Goal: Transaction & Acquisition: Purchase product/service

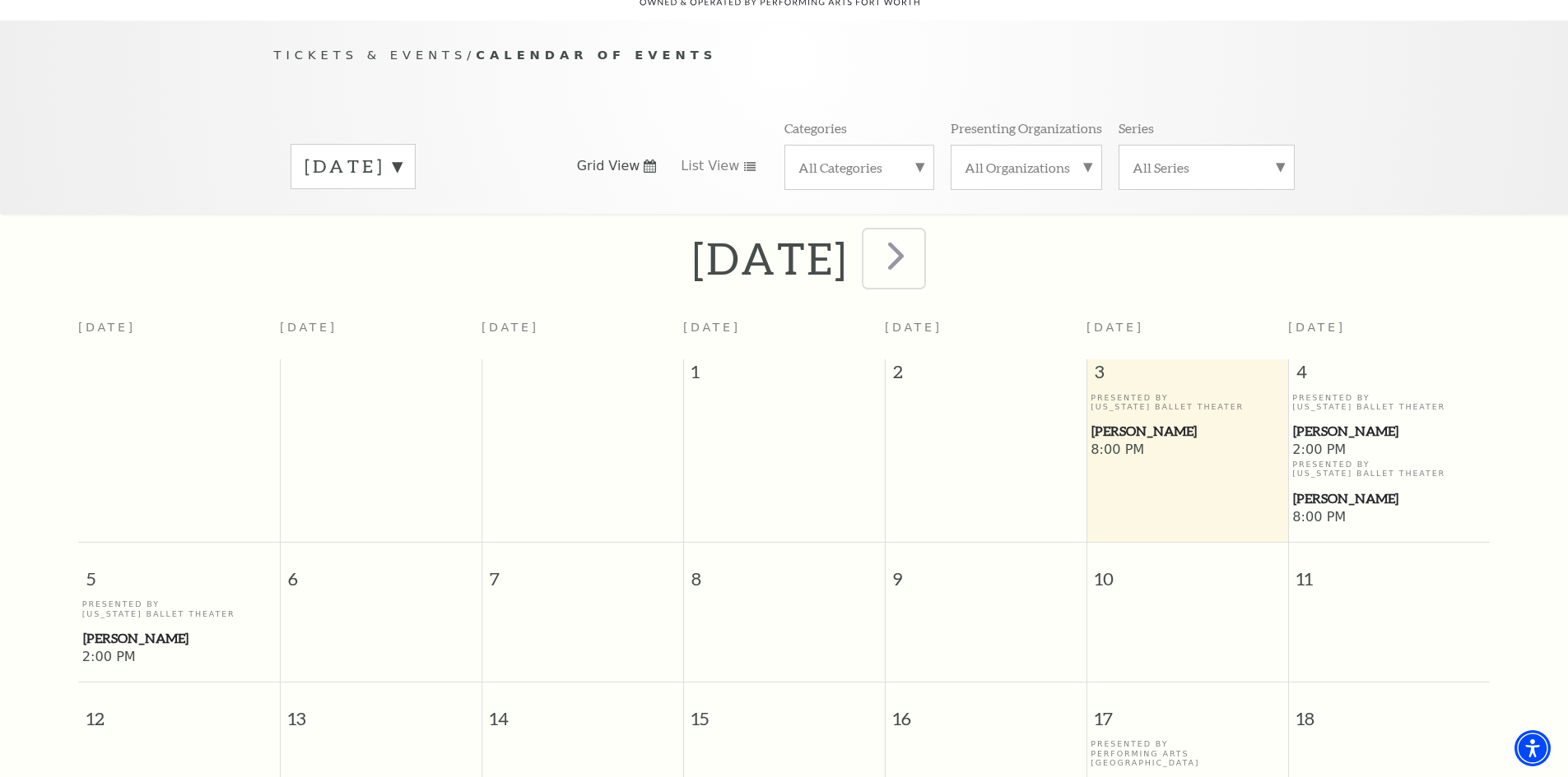
click at [920, 245] on span "next" at bounding box center [895, 255] width 47 height 46
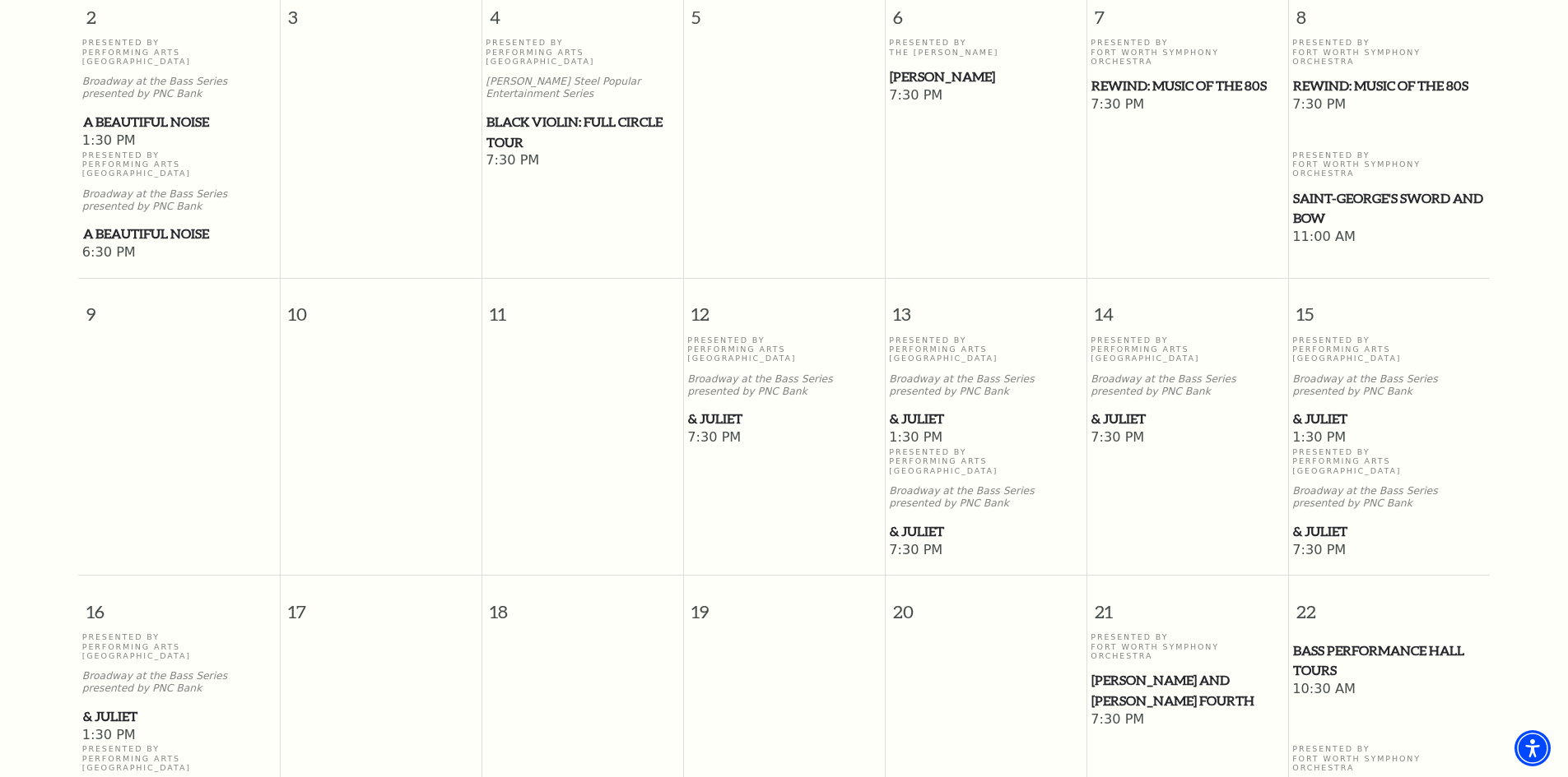
scroll to position [803, 0]
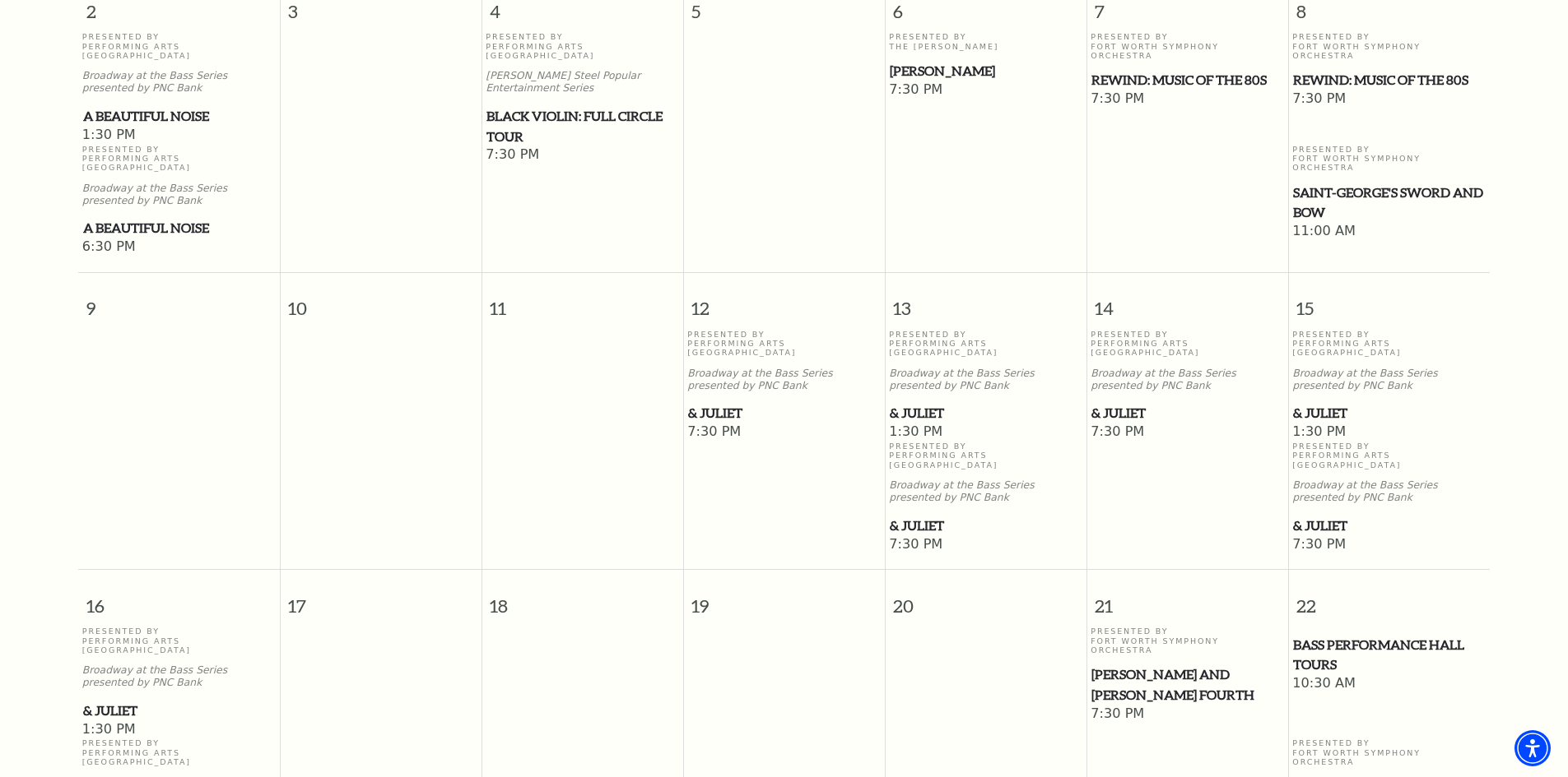
click at [1326, 516] on span "& Juliet" at bounding box center [1389, 525] width 192 height 20
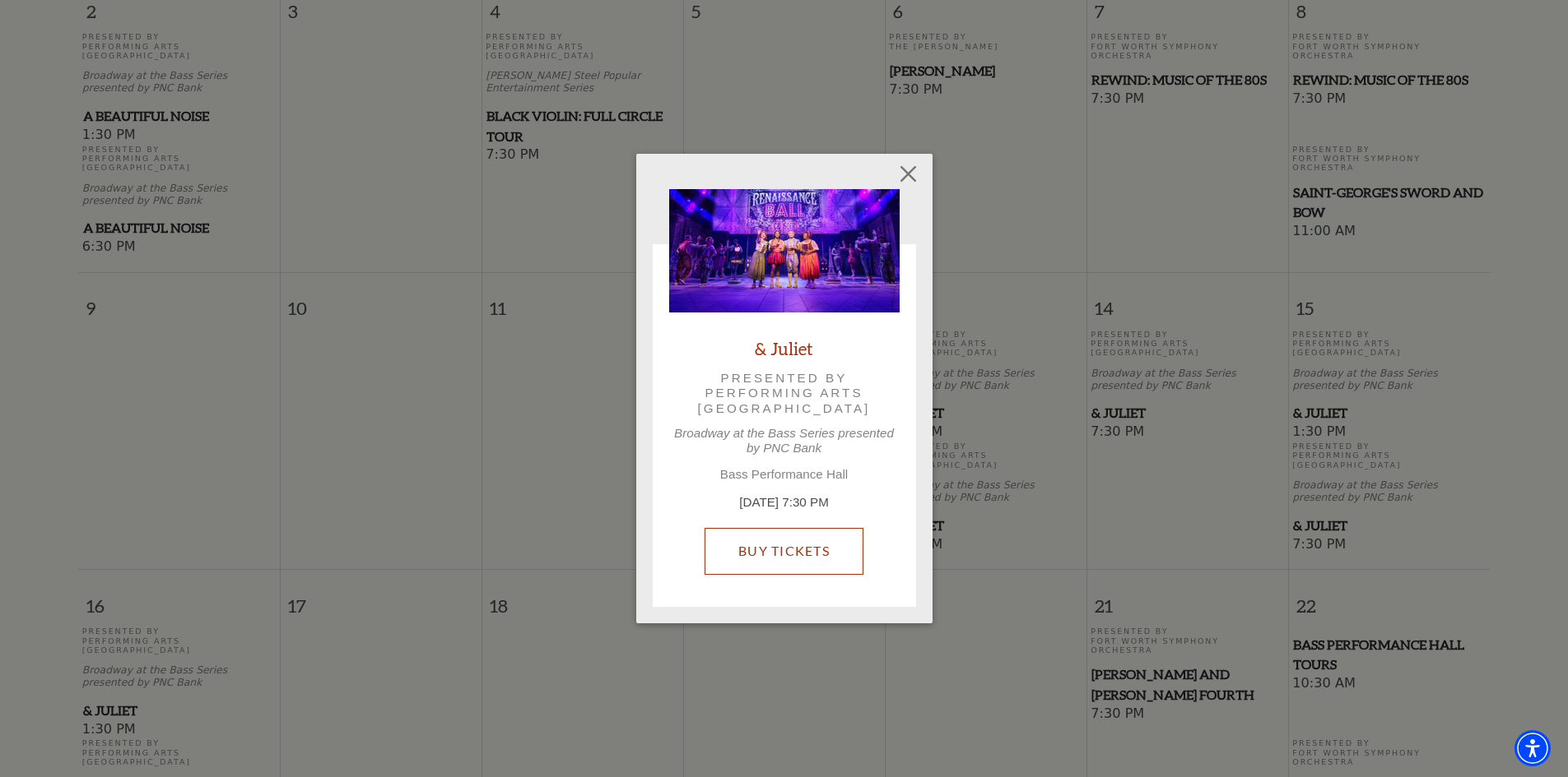
click at [770, 551] on link "Buy Tickets" at bounding box center [784, 551] width 159 height 46
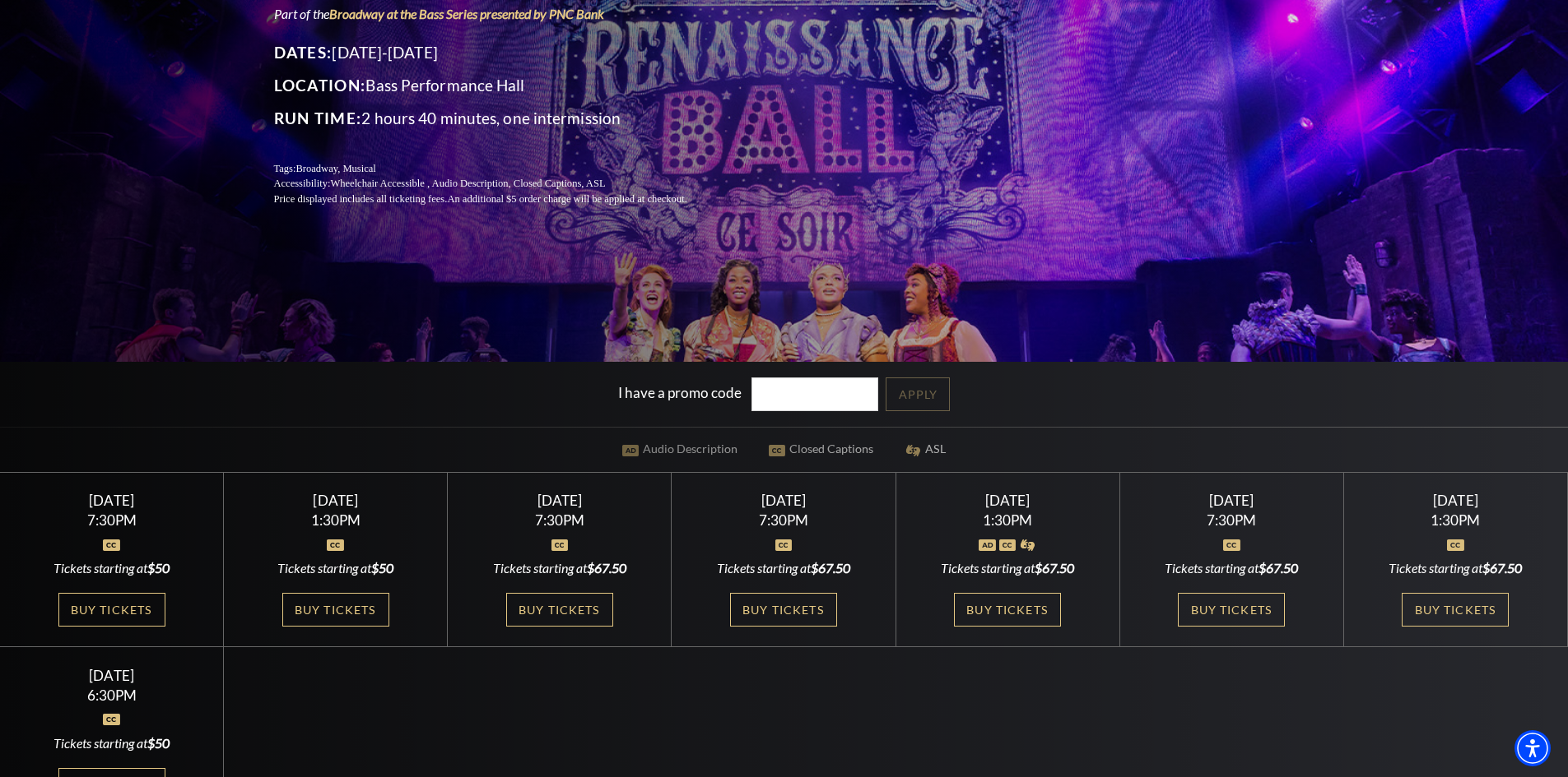
scroll to position [329, 0]
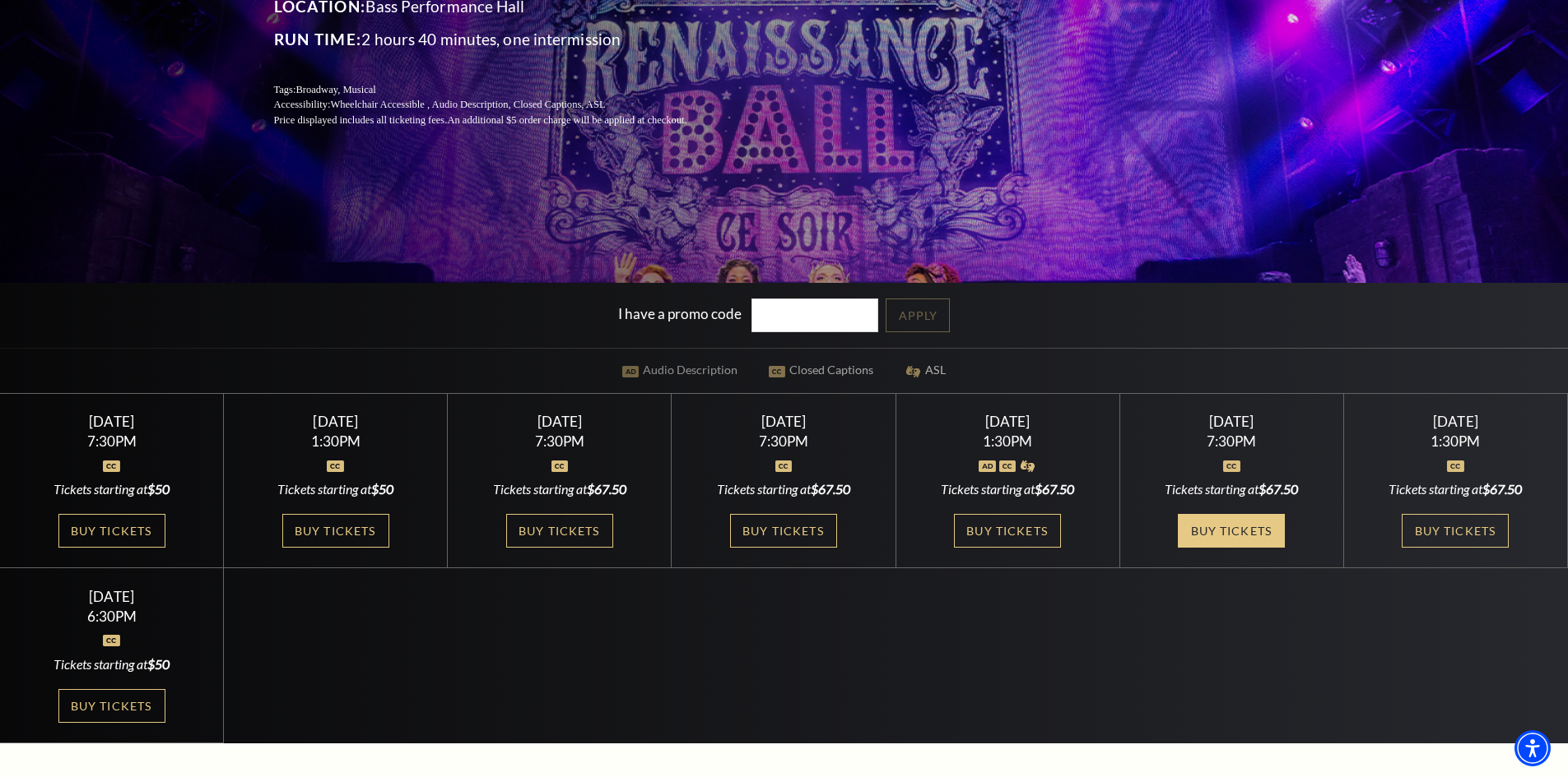
click at [1263, 537] on link "Buy Tickets" at bounding box center [1231, 531] width 107 height 33
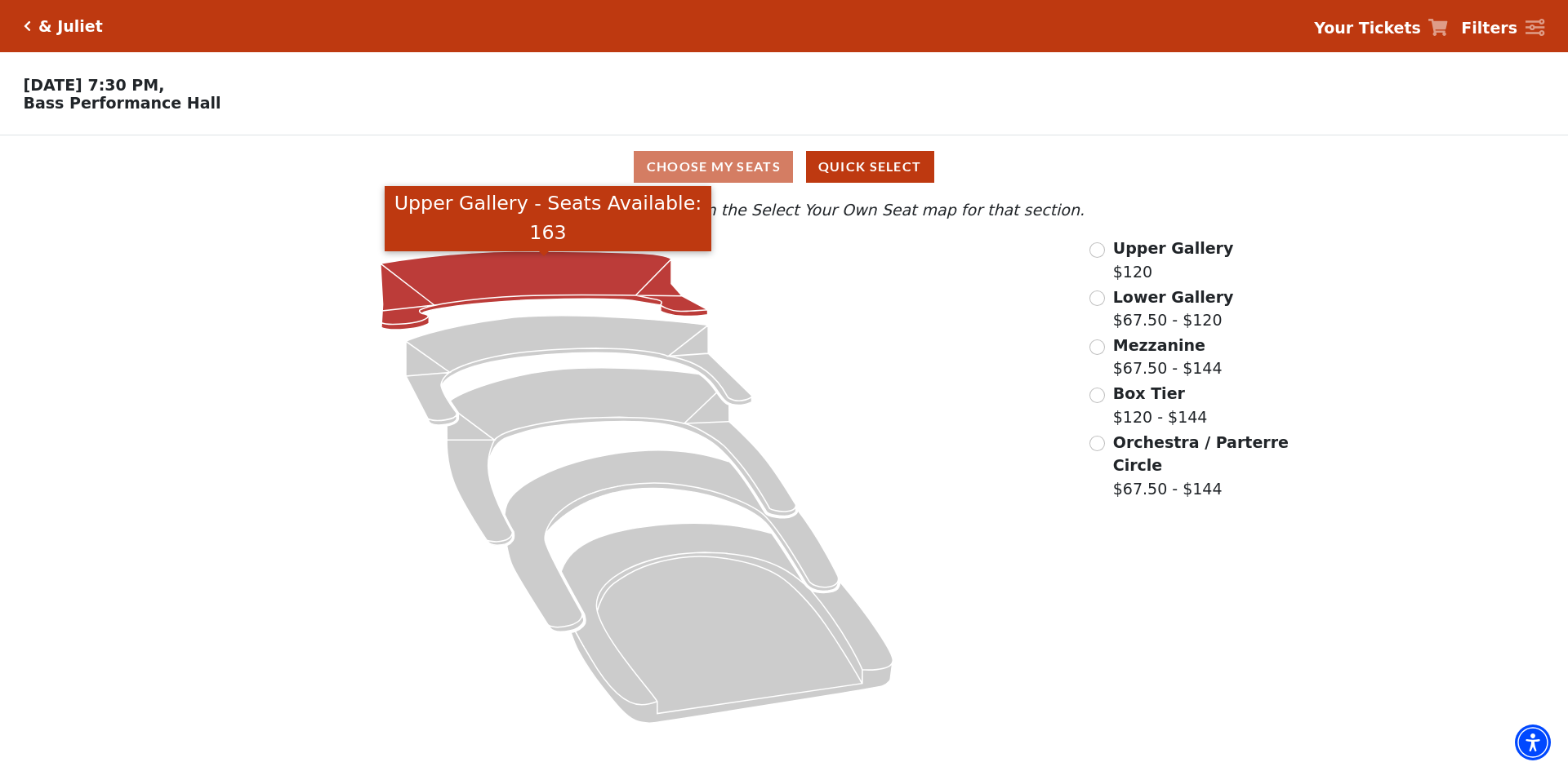
click at [571, 260] on icon "Upper Gallery - Seats Available: 163" at bounding box center [544, 291] width 327 height 78
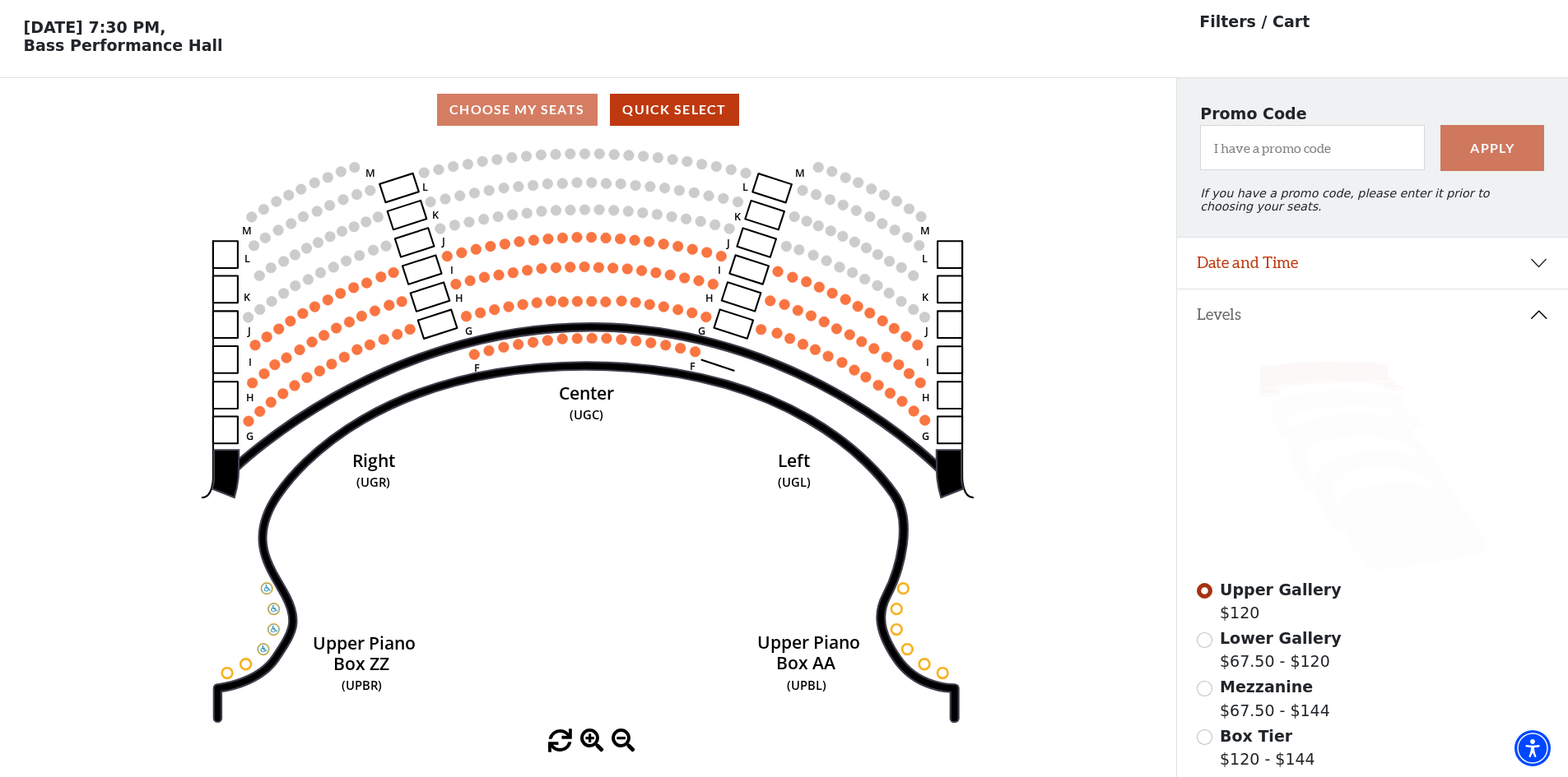
scroll to position [76, 0]
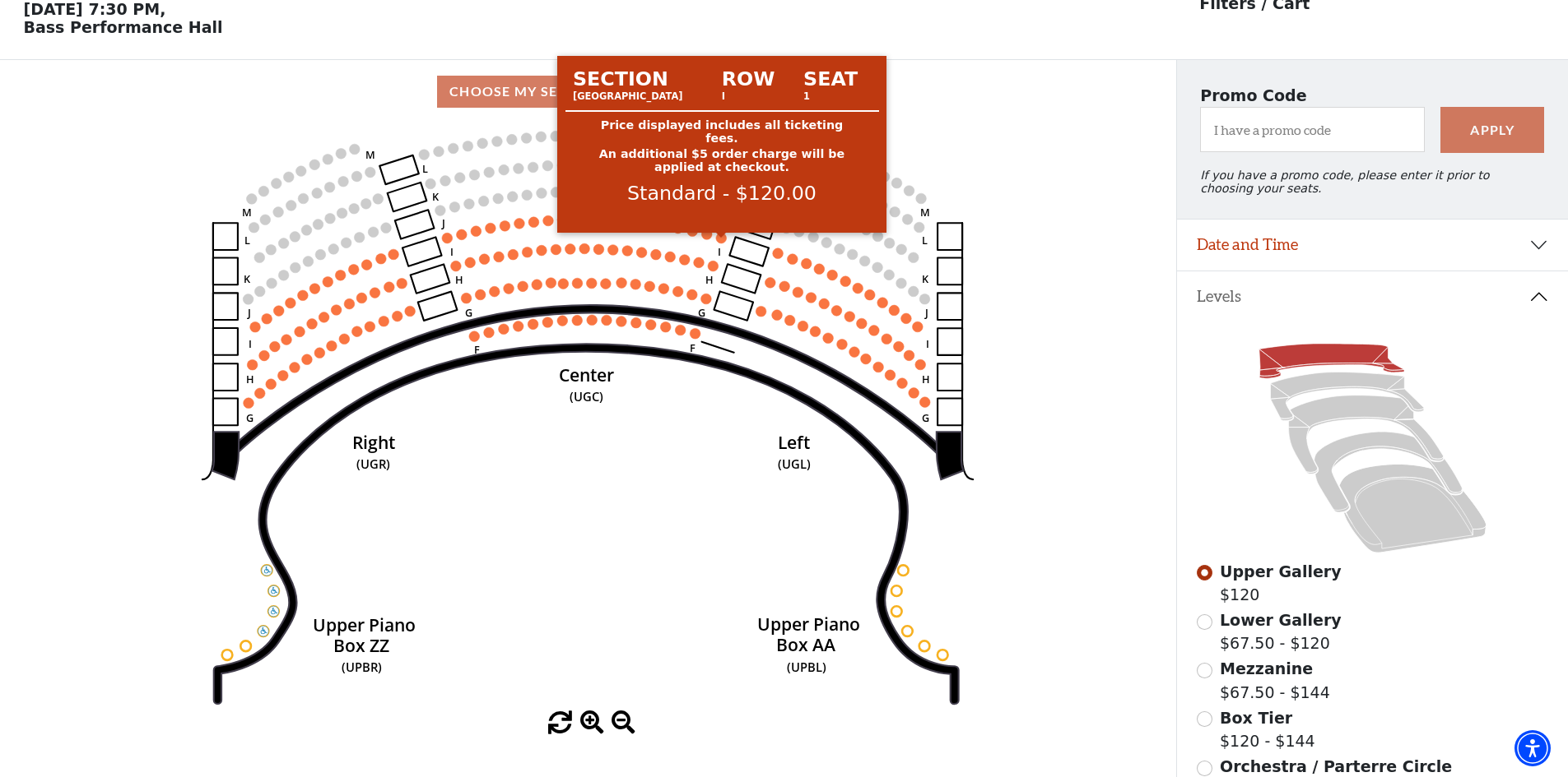
click at [725, 244] on circle at bounding box center [721, 238] width 11 height 11
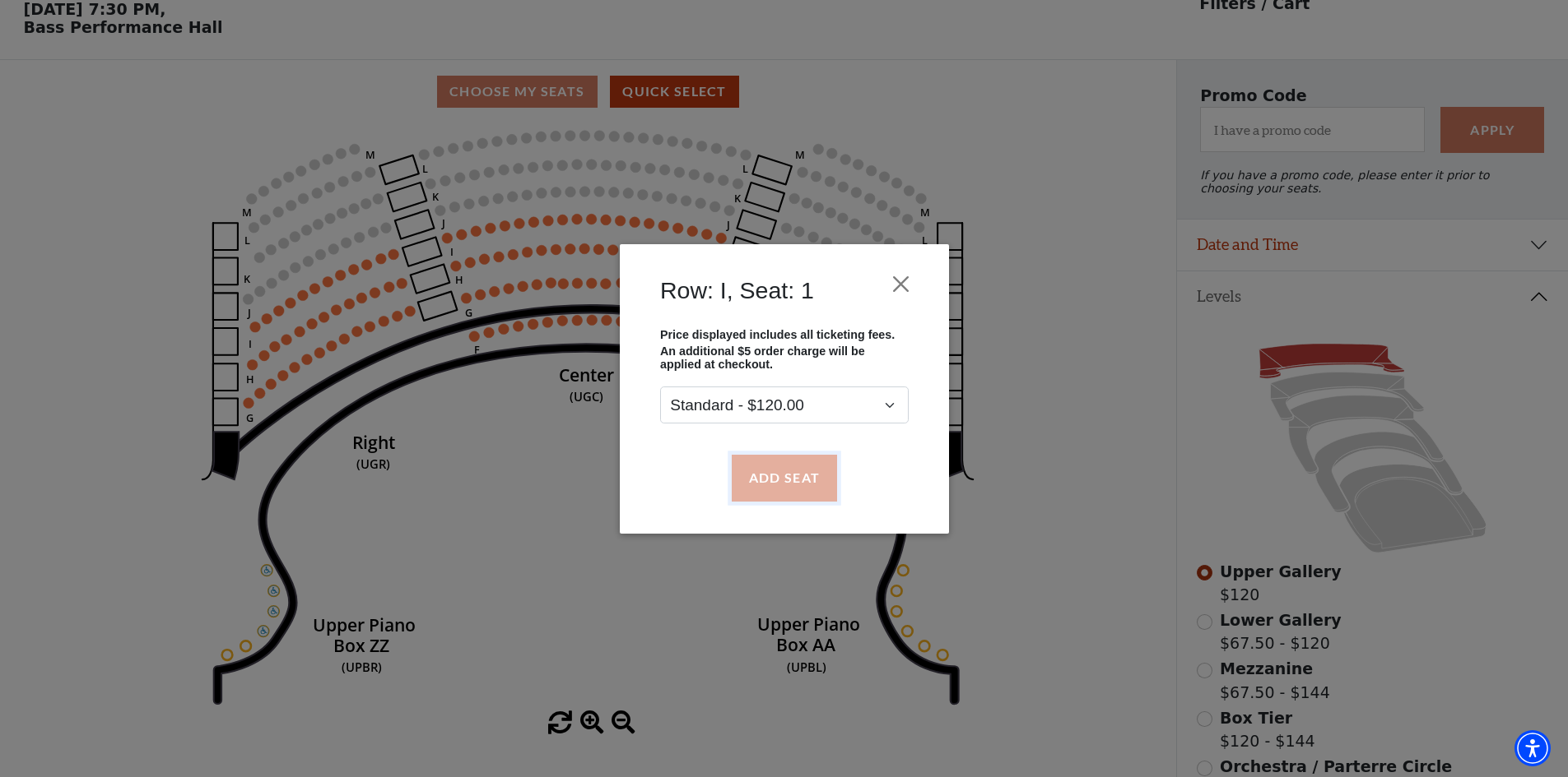
click at [777, 481] on button "Add Seat" at bounding box center [784, 478] width 105 height 46
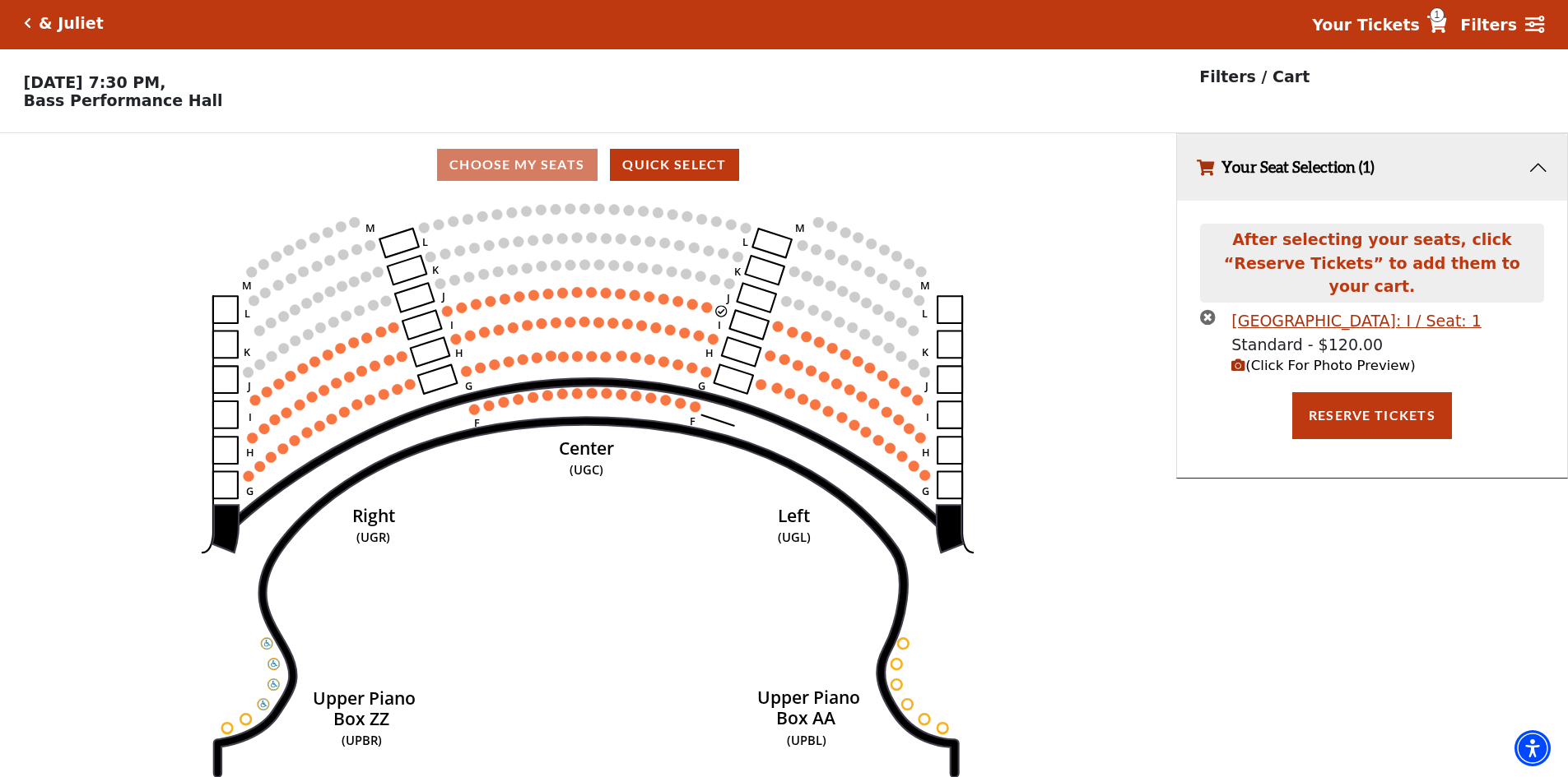
scroll to position [0, 0]
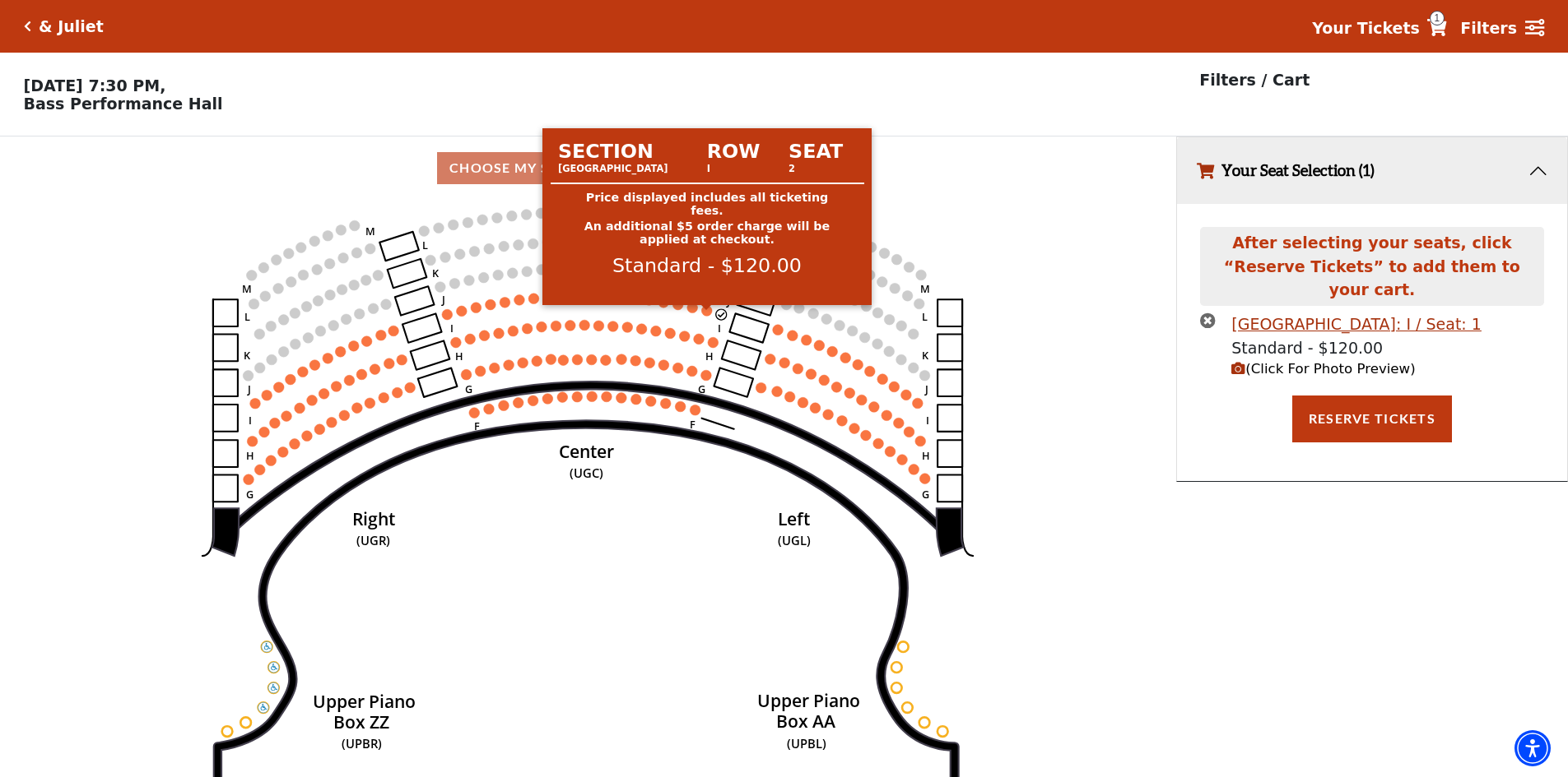
click at [708, 312] on circle at bounding box center [707, 310] width 11 height 11
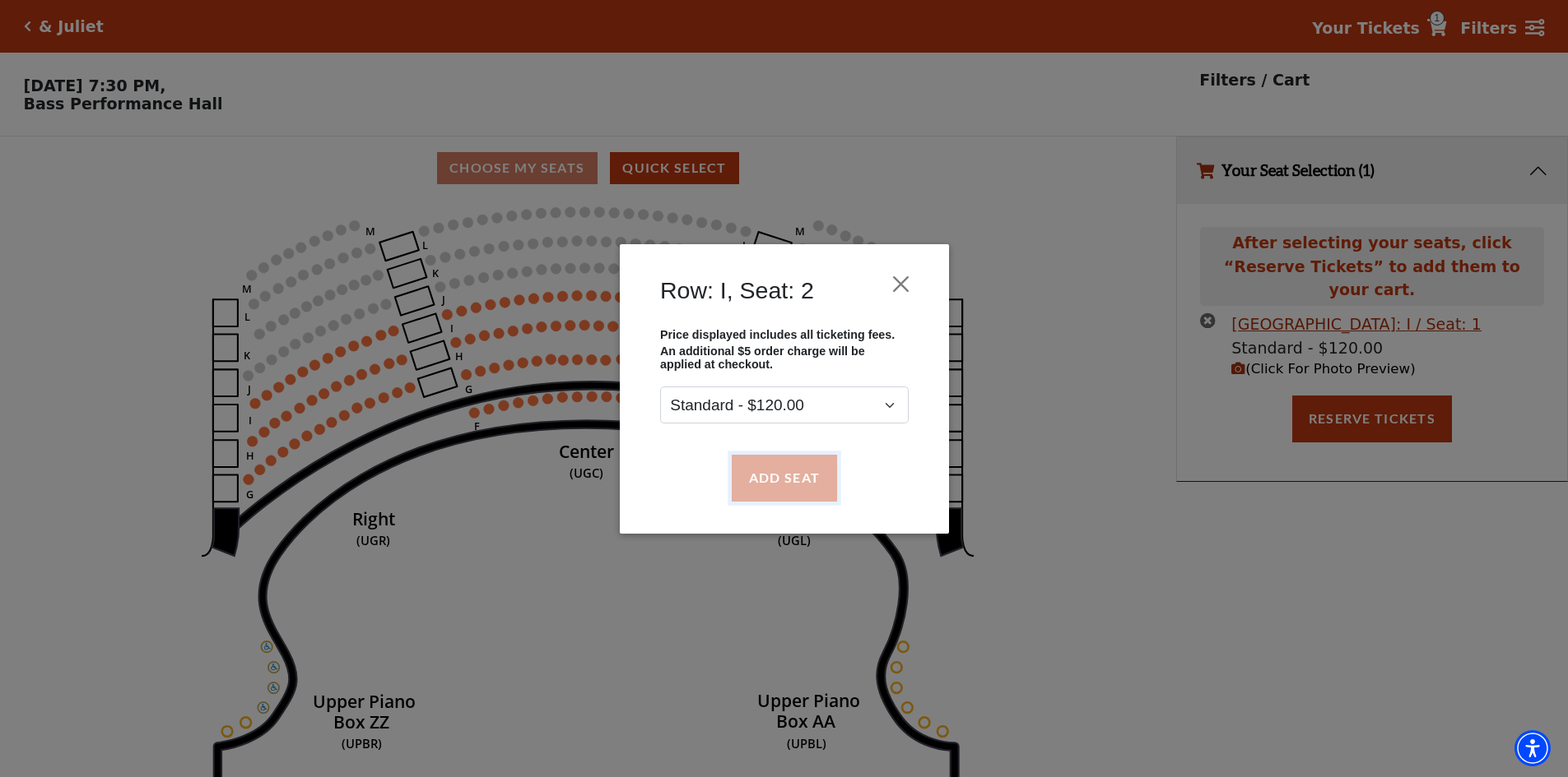
click at [784, 475] on button "Add Seat" at bounding box center [784, 478] width 105 height 46
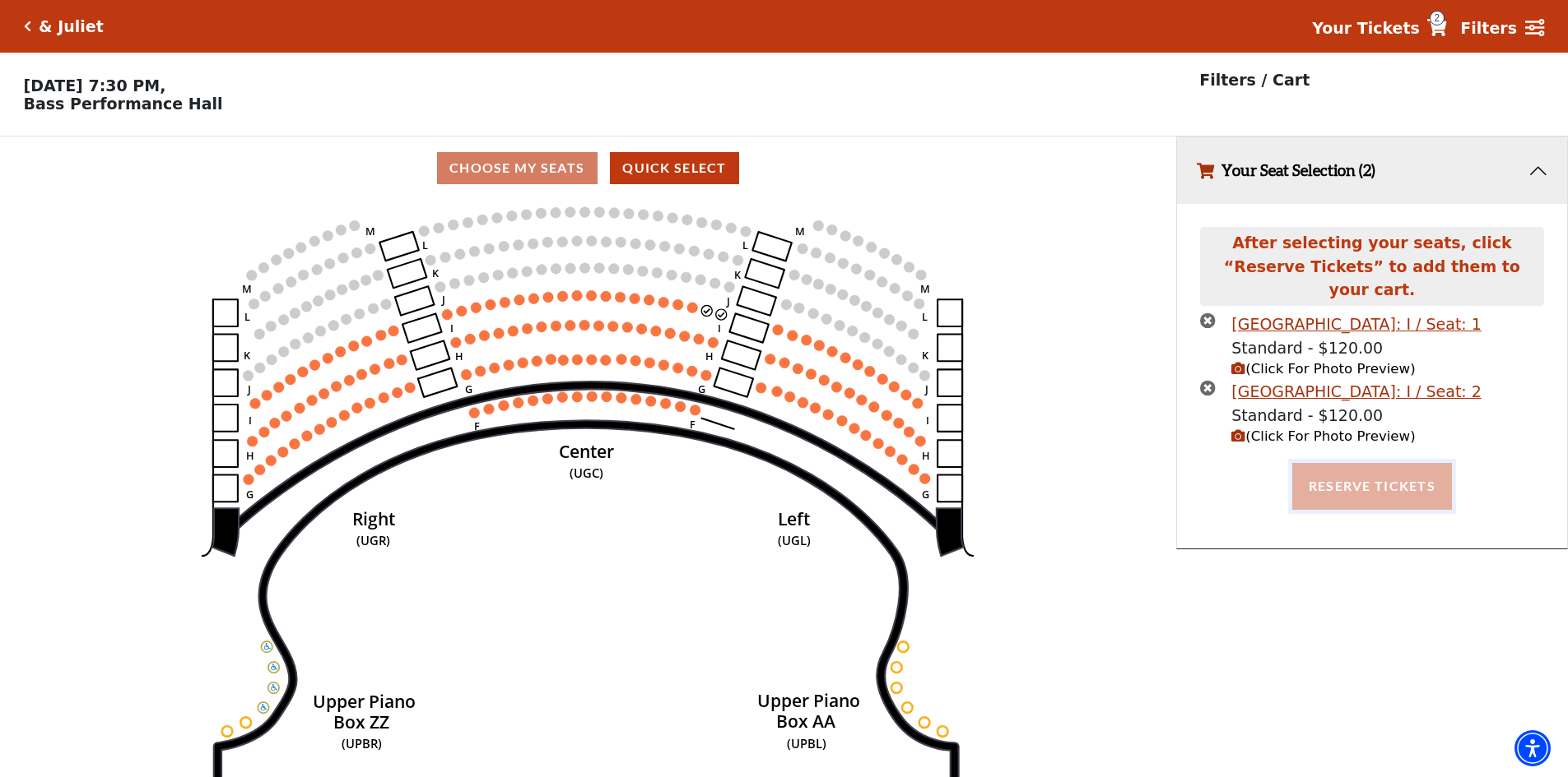
click at [1335, 463] on button "Reserve Tickets" at bounding box center [1372, 486] width 160 height 46
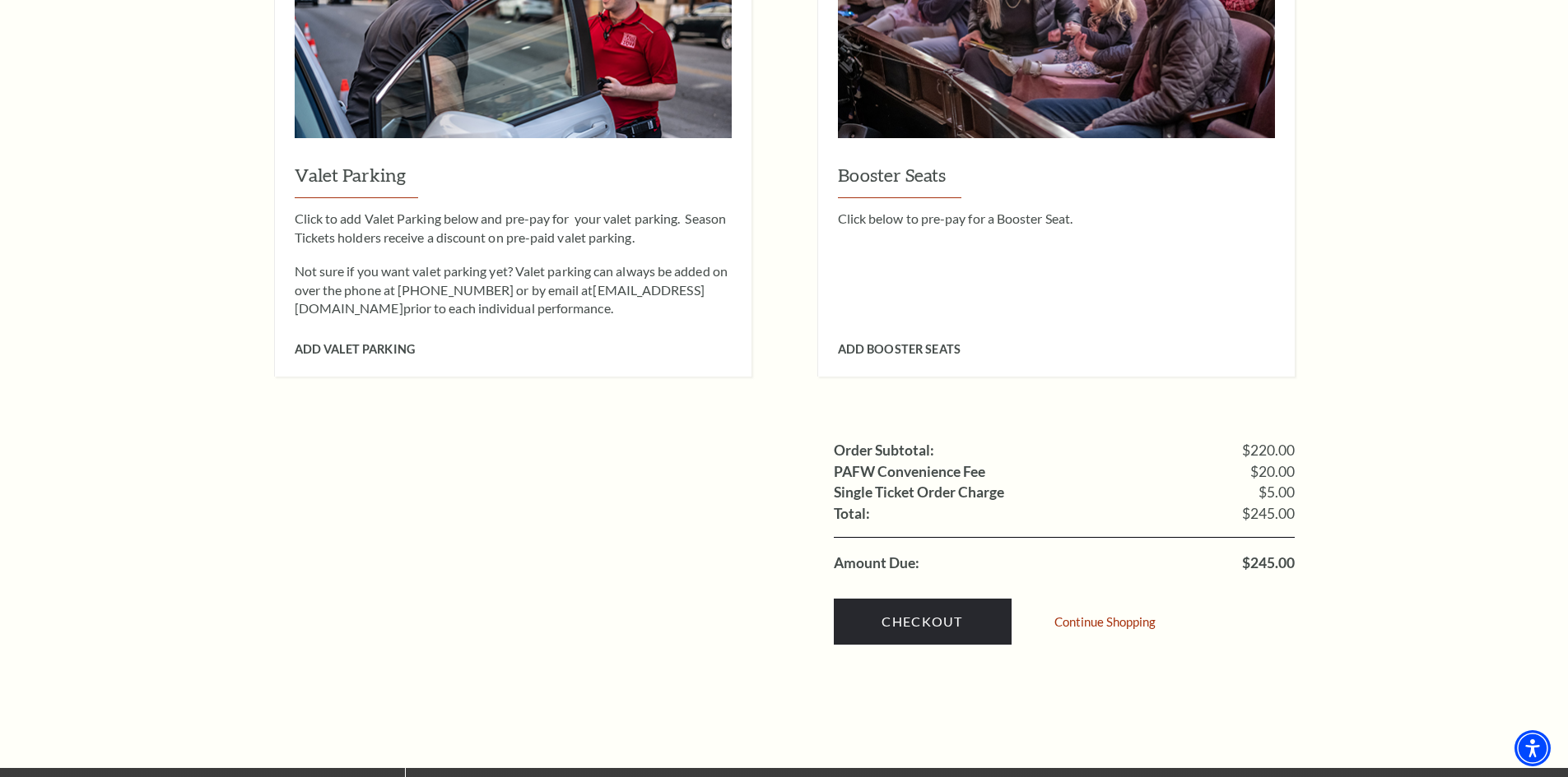
scroll to position [1316, 0]
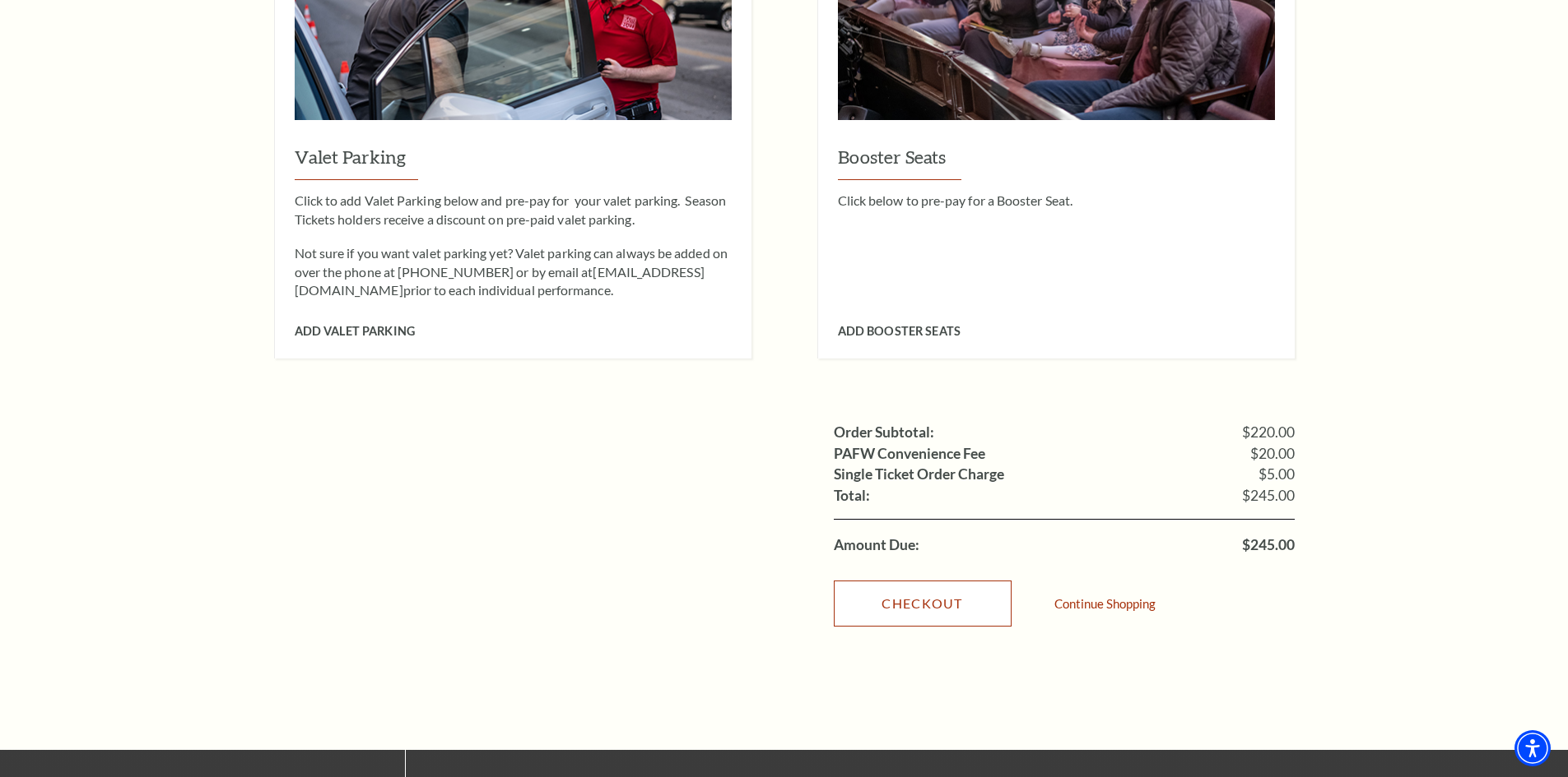
click at [937, 581] on link "Checkout" at bounding box center [922, 603] width 178 height 46
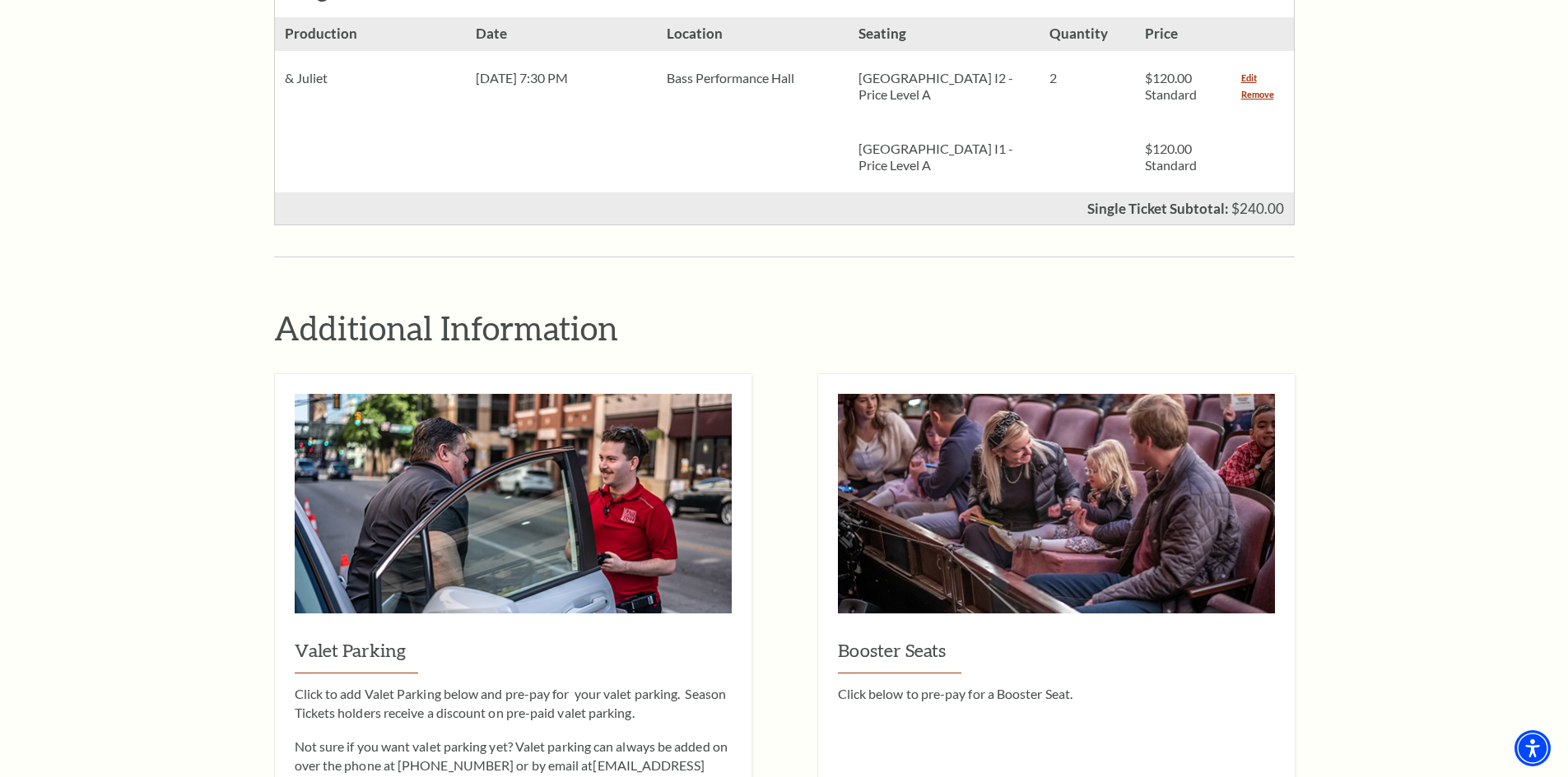
scroll to position [494, 0]
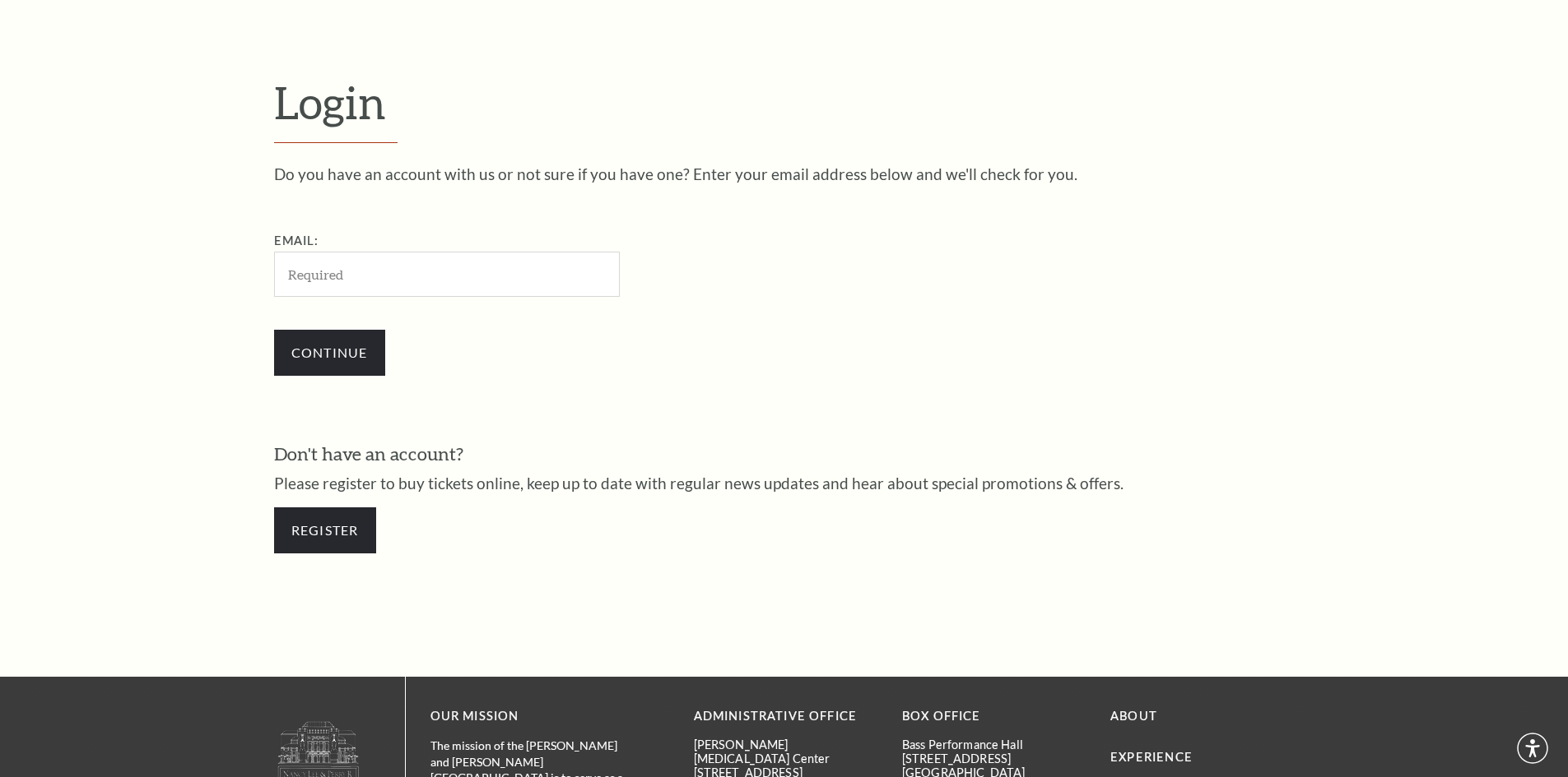
scroll to position [551, 0]
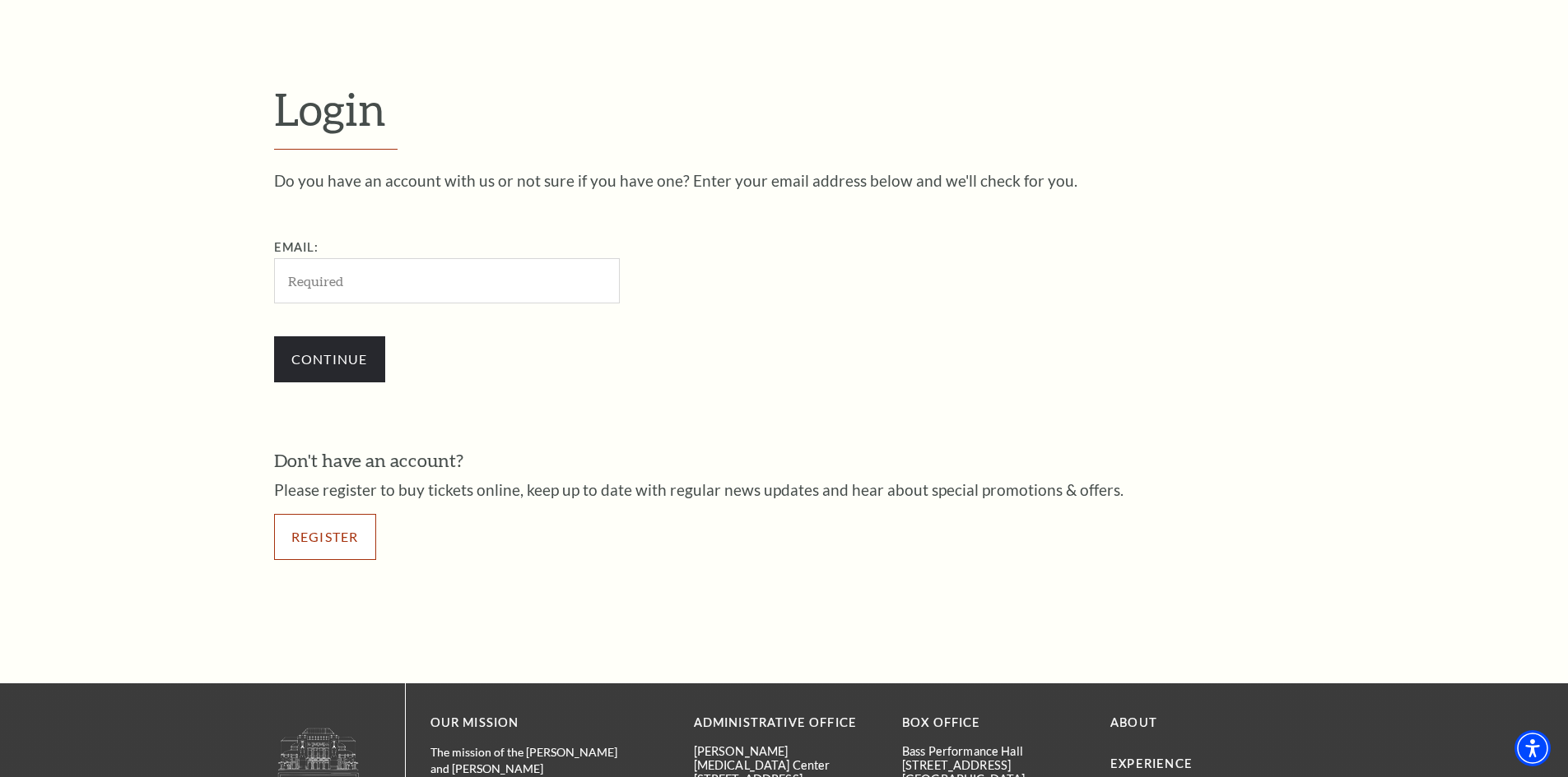
click at [354, 545] on link "Register" at bounding box center [325, 537] width 102 height 46
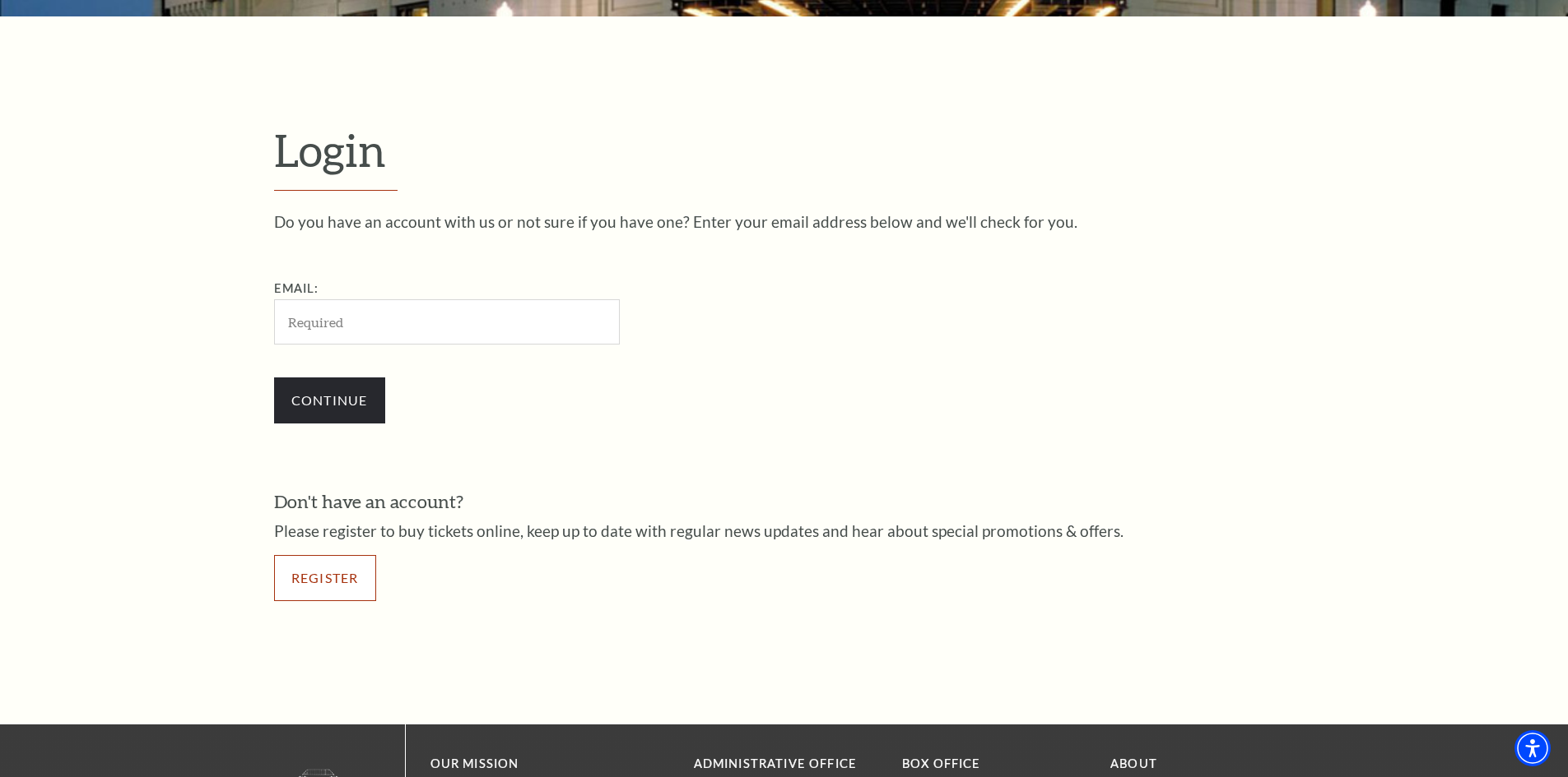
scroll to position [303, 0]
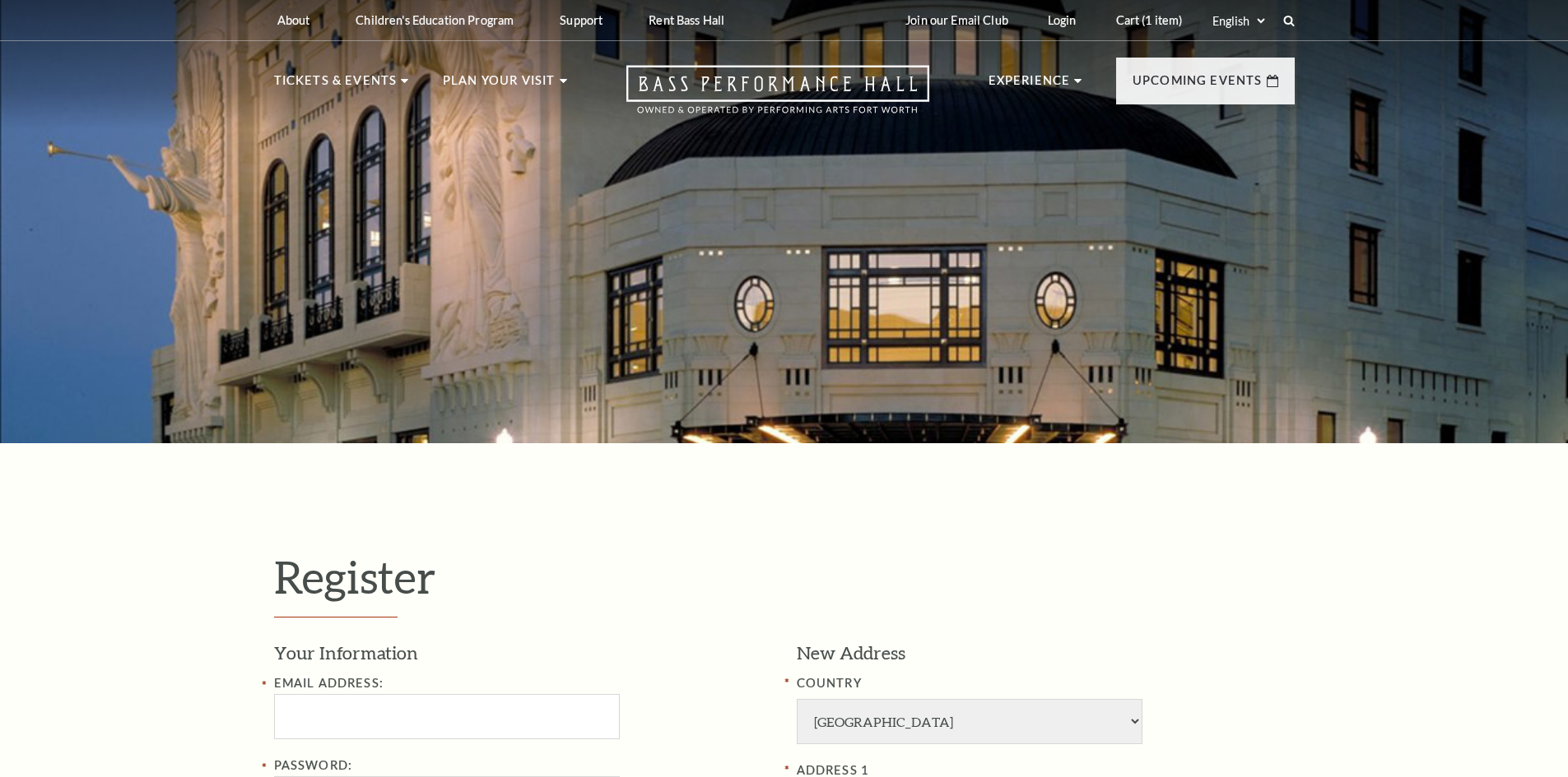
select select "1"
select select "TX"
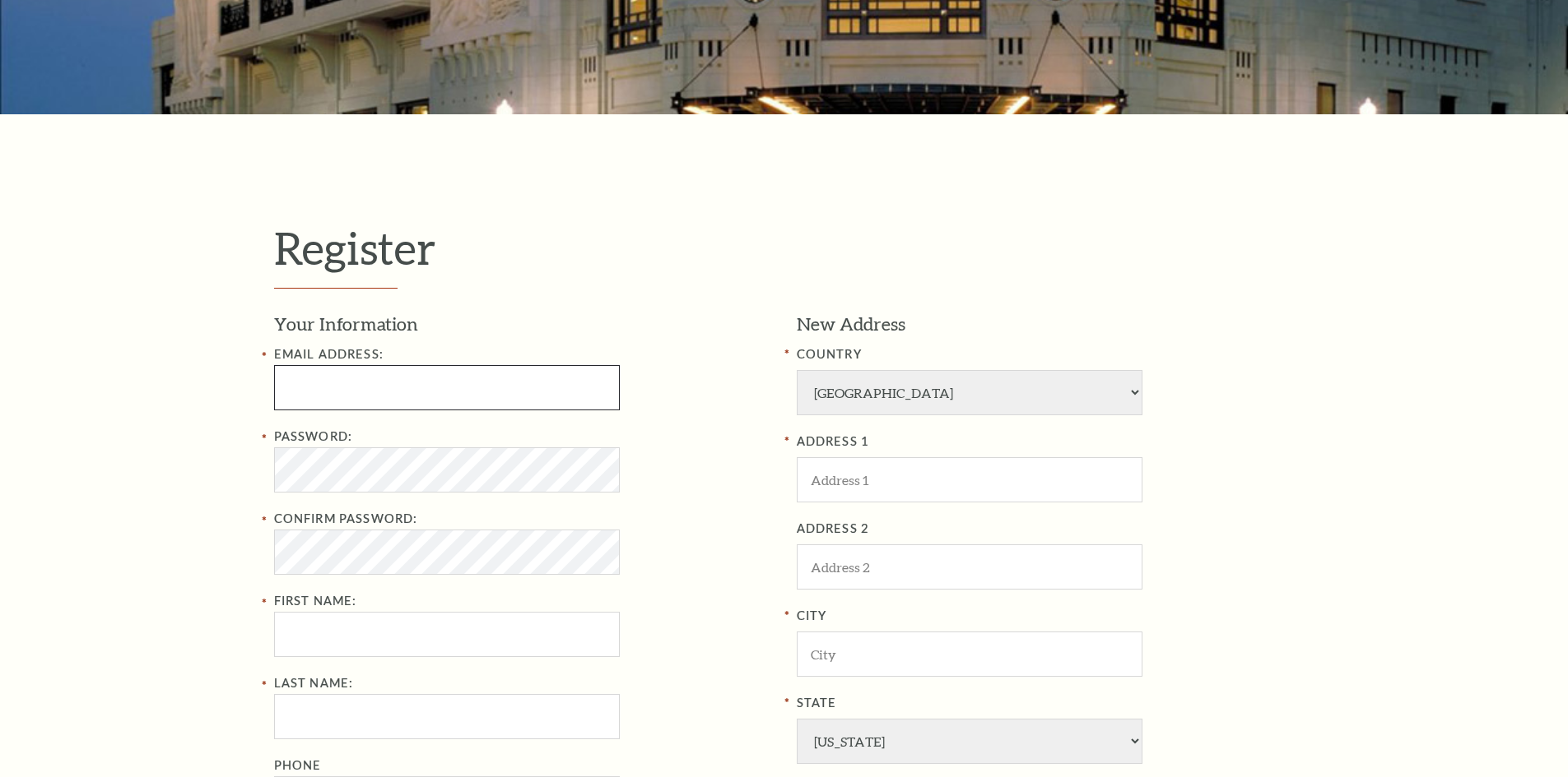
click at [433, 392] on input "text" at bounding box center [447, 388] width 346 height 46
paste input "jared12willis@hotmail.com"
type input "jared12willis@hotmail.com"
click at [93, 499] on div "Register Your Information Email Address: jared12willis@hotmail.com Password: Co…" at bounding box center [784, 616] width 1568 height 1004
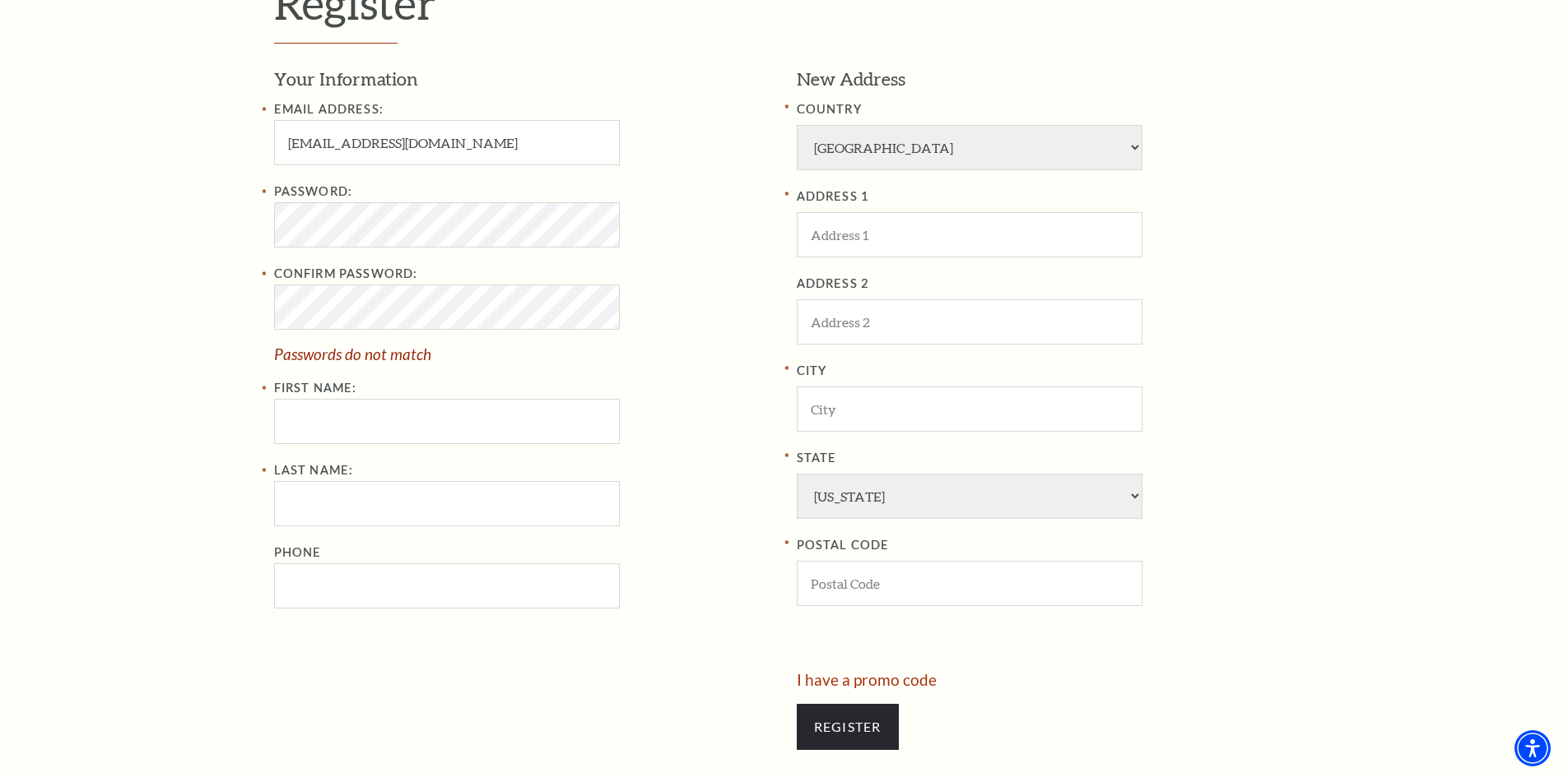
scroll to position [576, 0]
click at [211, 227] on div "Register Your Information Email Address: jared12willis@hotmail.com Password: Co…" at bounding box center [784, 369] width 1568 height 1004
click at [162, 286] on div "Register Your Information Email Address: jared12willis@hotmail.com Password: Co…" at bounding box center [784, 369] width 1568 height 1004
click at [181, 313] on div "Register Your Information Email Address: jared12willis@hotmail.com Password: Co…" at bounding box center [784, 369] width 1568 height 1004
click at [174, 320] on div "Register Your Information Email Address: jared12willis@hotmail.com Password: Co…" at bounding box center [784, 369] width 1568 height 1004
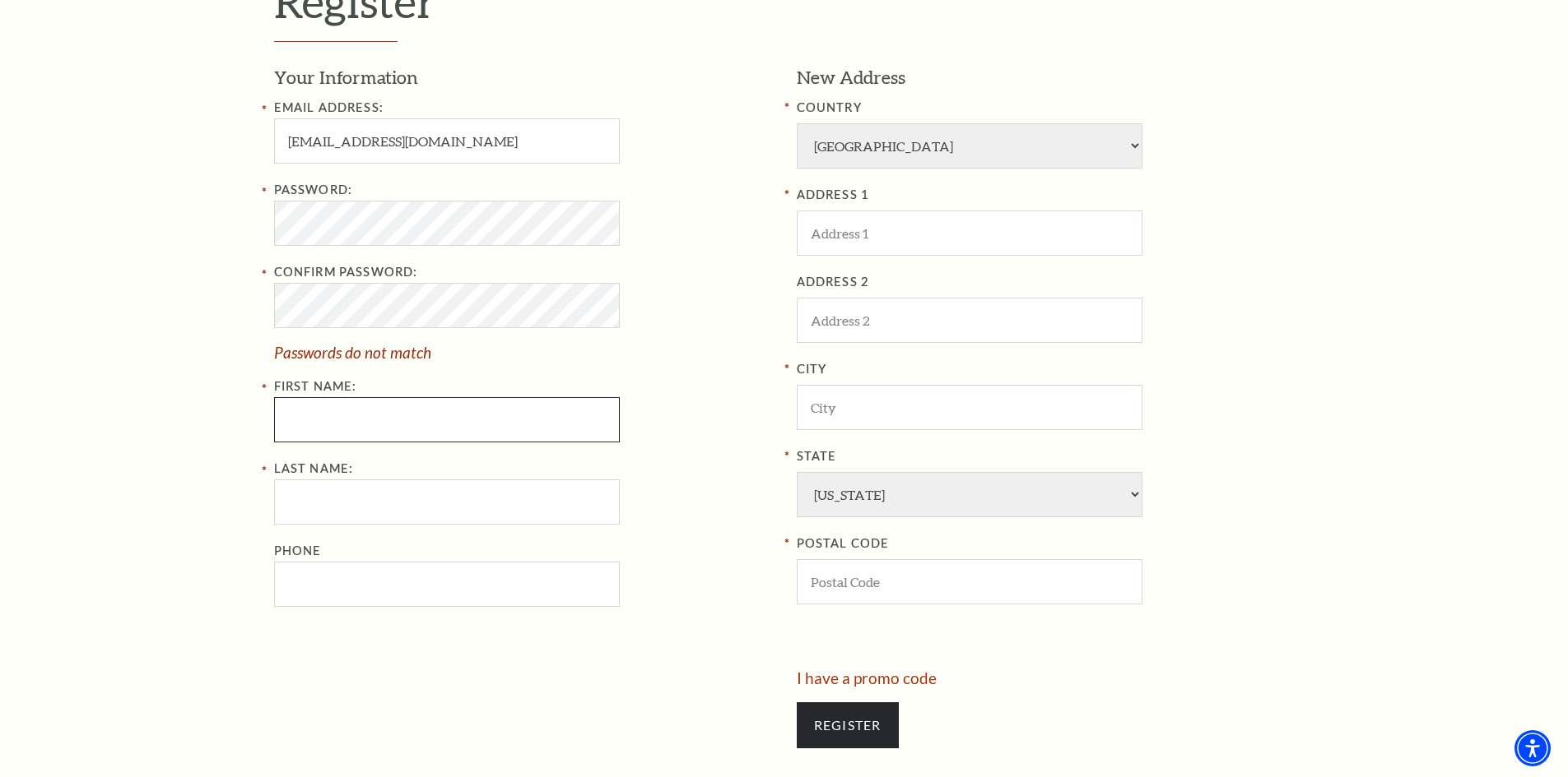
click at [311, 417] on input "First Name:" at bounding box center [447, 420] width 346 height 46
click at [204, 323] on div "Register Your Information Email Address: jared12willis@hotmail.com Password: Co…" at bounding box center [784, 369] width 1568 height 1004
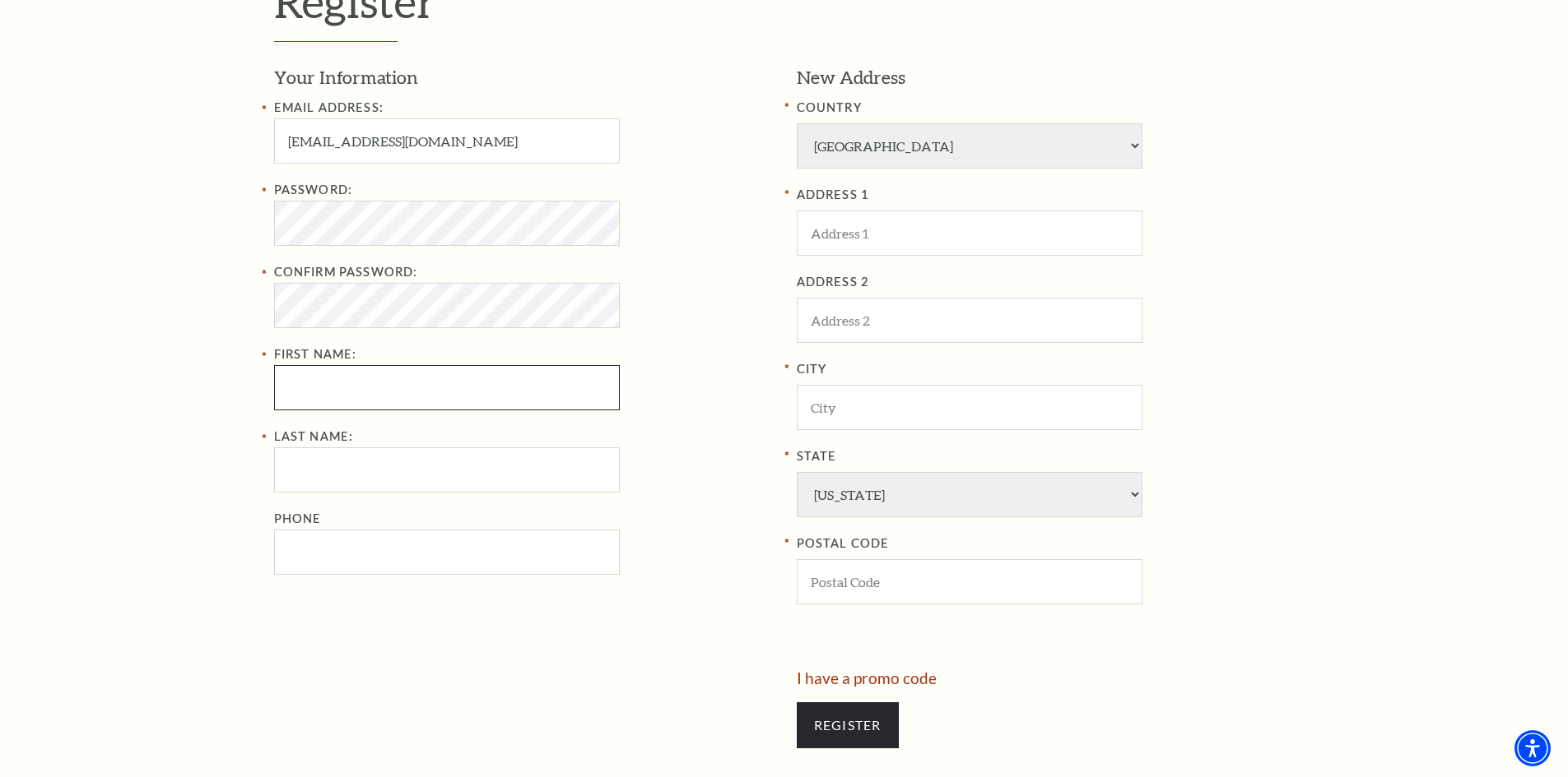
click at [472, 380] on input "First Name:" at bounding box center [447, 388] width 346 height 46
paste input "Thomas"
type input "Thomas"
click at [400, 469] on input "Last Name:" at bounding box center [447, 470] width 346 height 46
paste input "Reed"
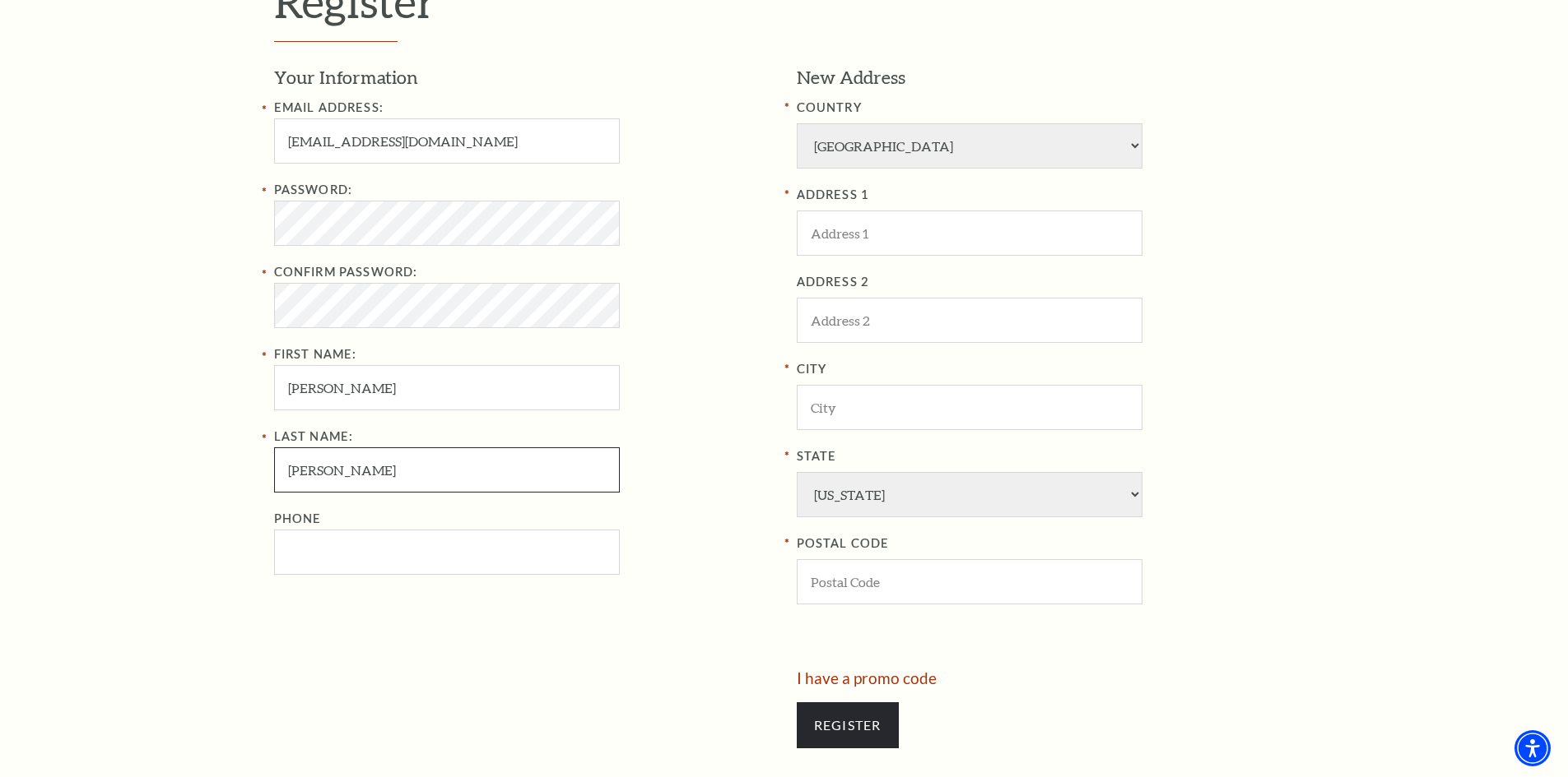
type input "Reed"
click at [388, 552] on input "Phone" at bounding box center [447, 552] width 346 height 46
paste input "8172243533"
type input "817-224-3533"
click at [863, 239] on input "ADDRESS 1" at bounding box center [970, 233] width 346 height 46
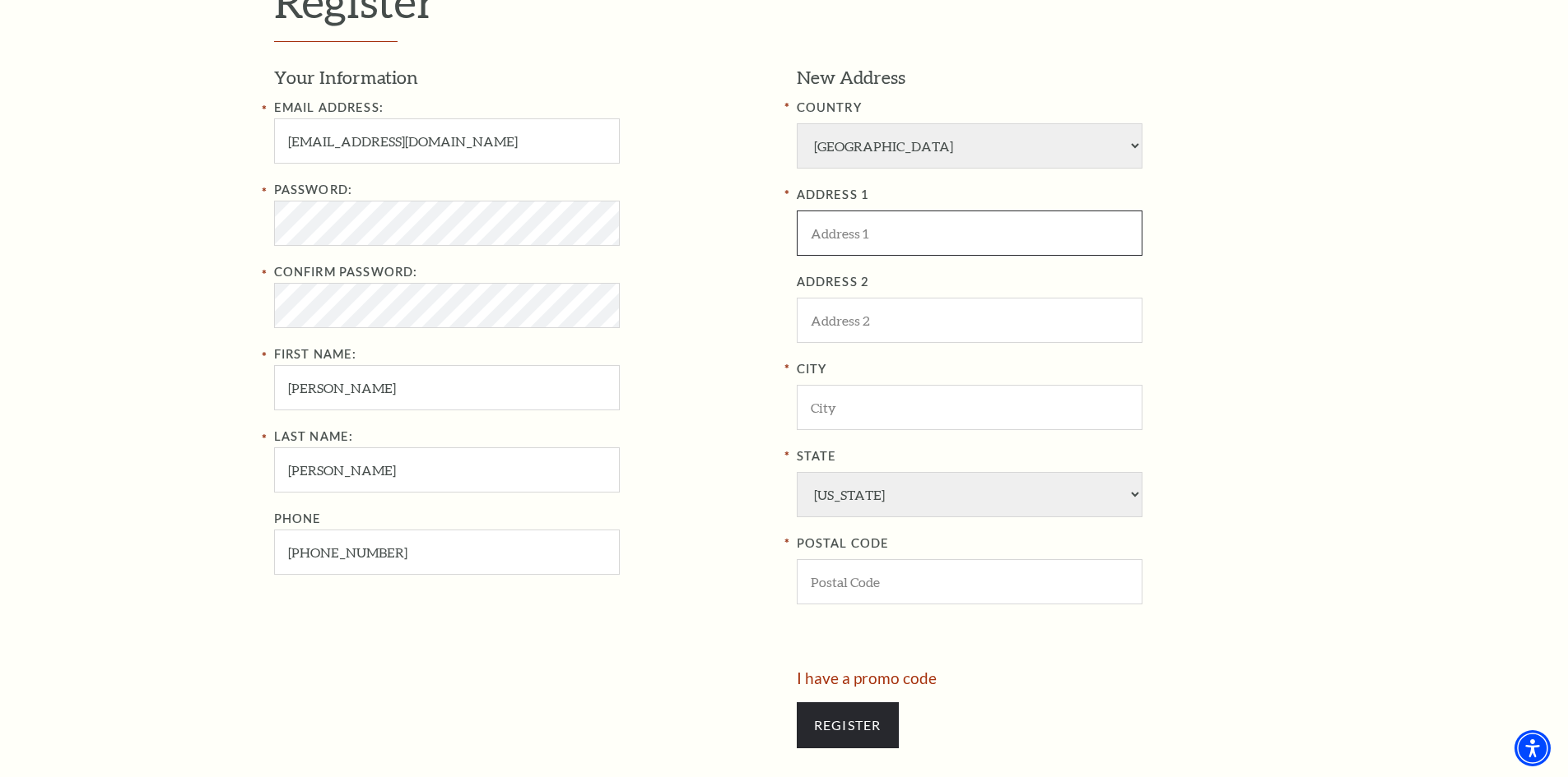
paste input "3809 W 4th St"
type input "3809 W 4th St"
click at [829, 393] on input "City" at bounding box center [970, 408] width 346 height 46
paste input "Fort Worth"
type input "Fort Worth"
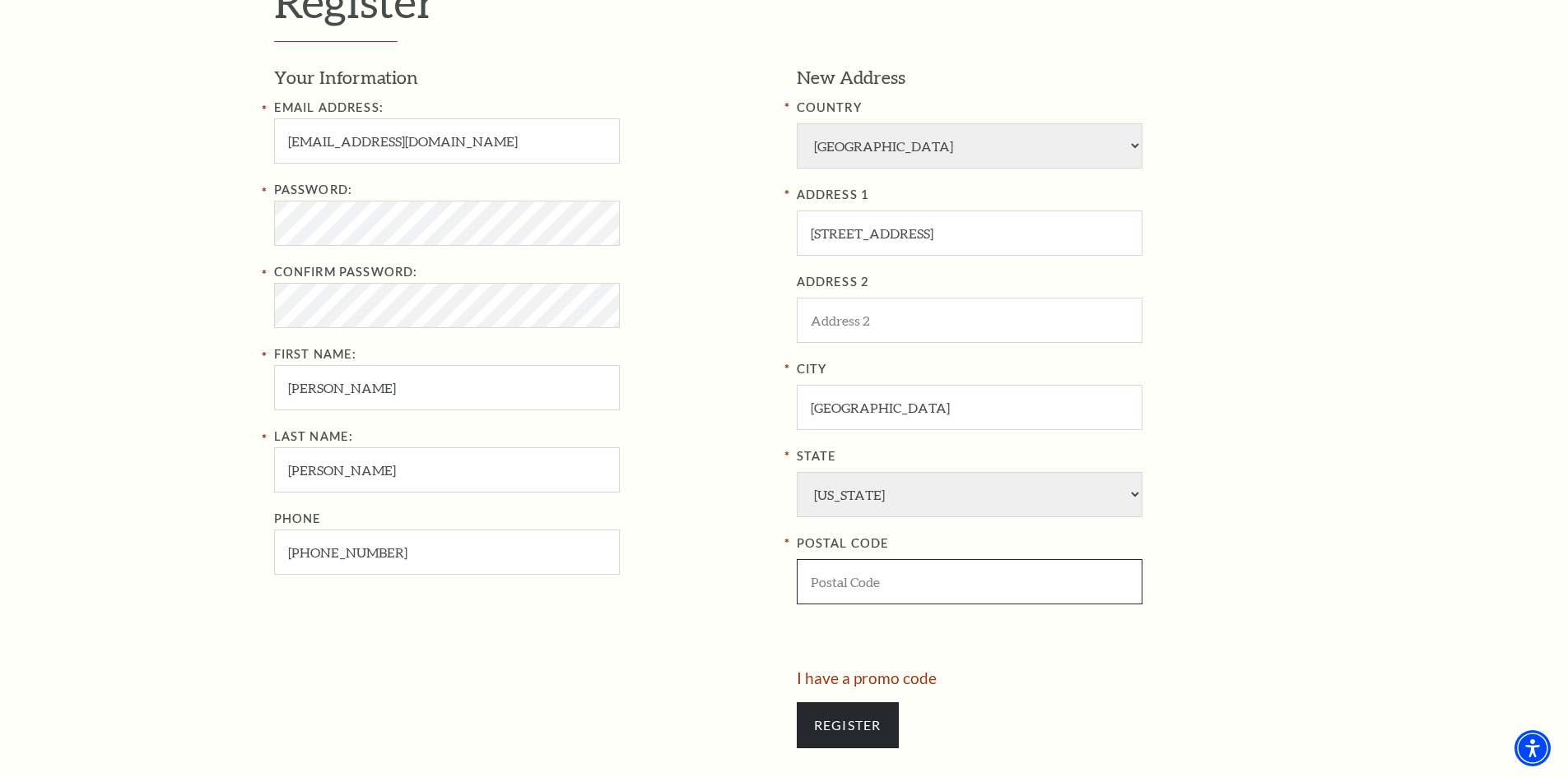
drag, startPoint x: 850, startPoint y: 582, endPoint x: 717, endPoint y: 560, distance: 134.8
click at [850, 583] on input "POSTAL CODE" at bounding box center [970, 582] width 346 height 46
paste input "76107"
type input "76107"
click at [706, 555] on div "Phone 817-224-3533" at bounding box center [523, 542] width 498 height 66
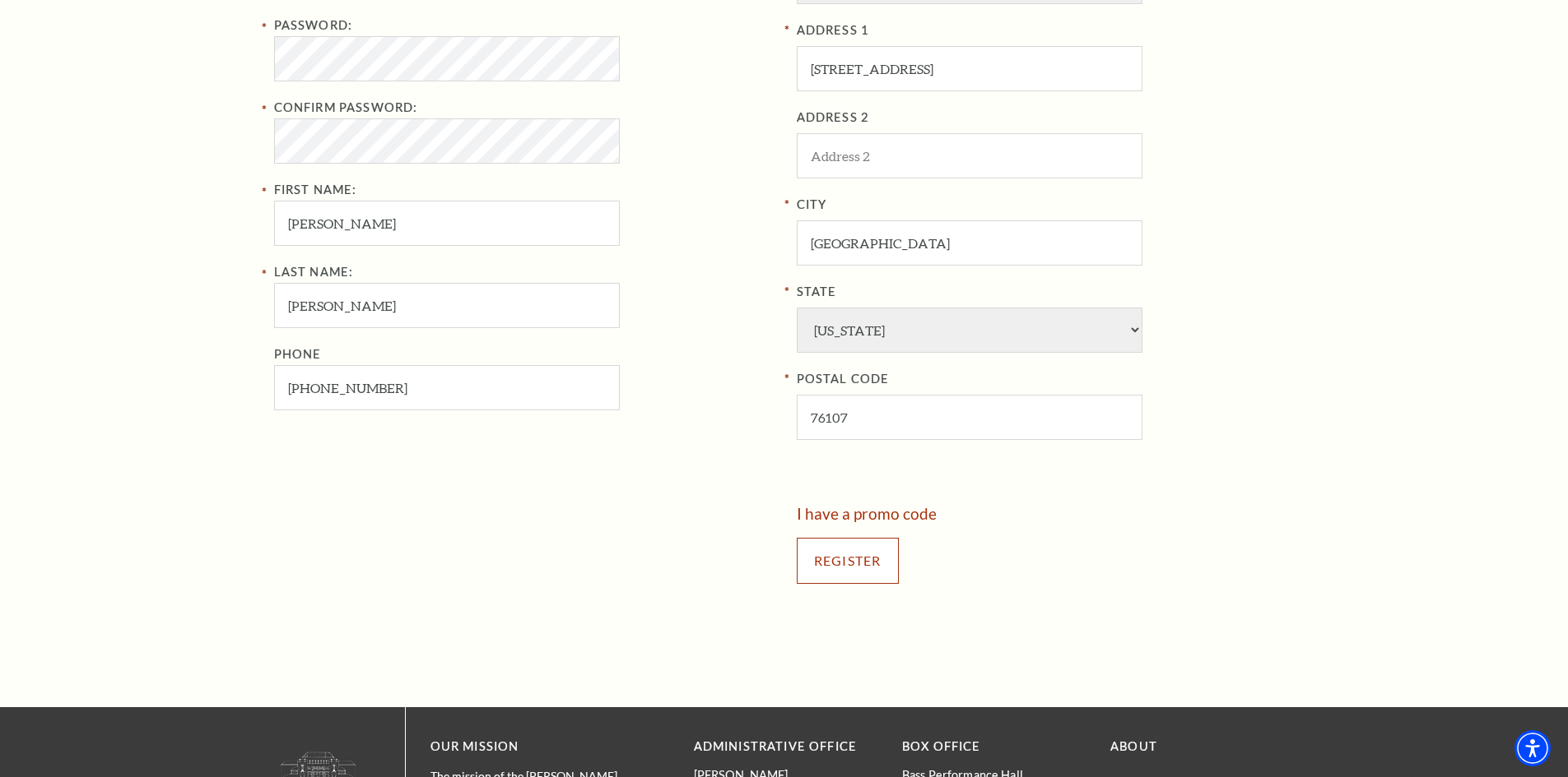
click at [842, 567] on input "Register" at bounding box center [848, 560] width 102 height 46
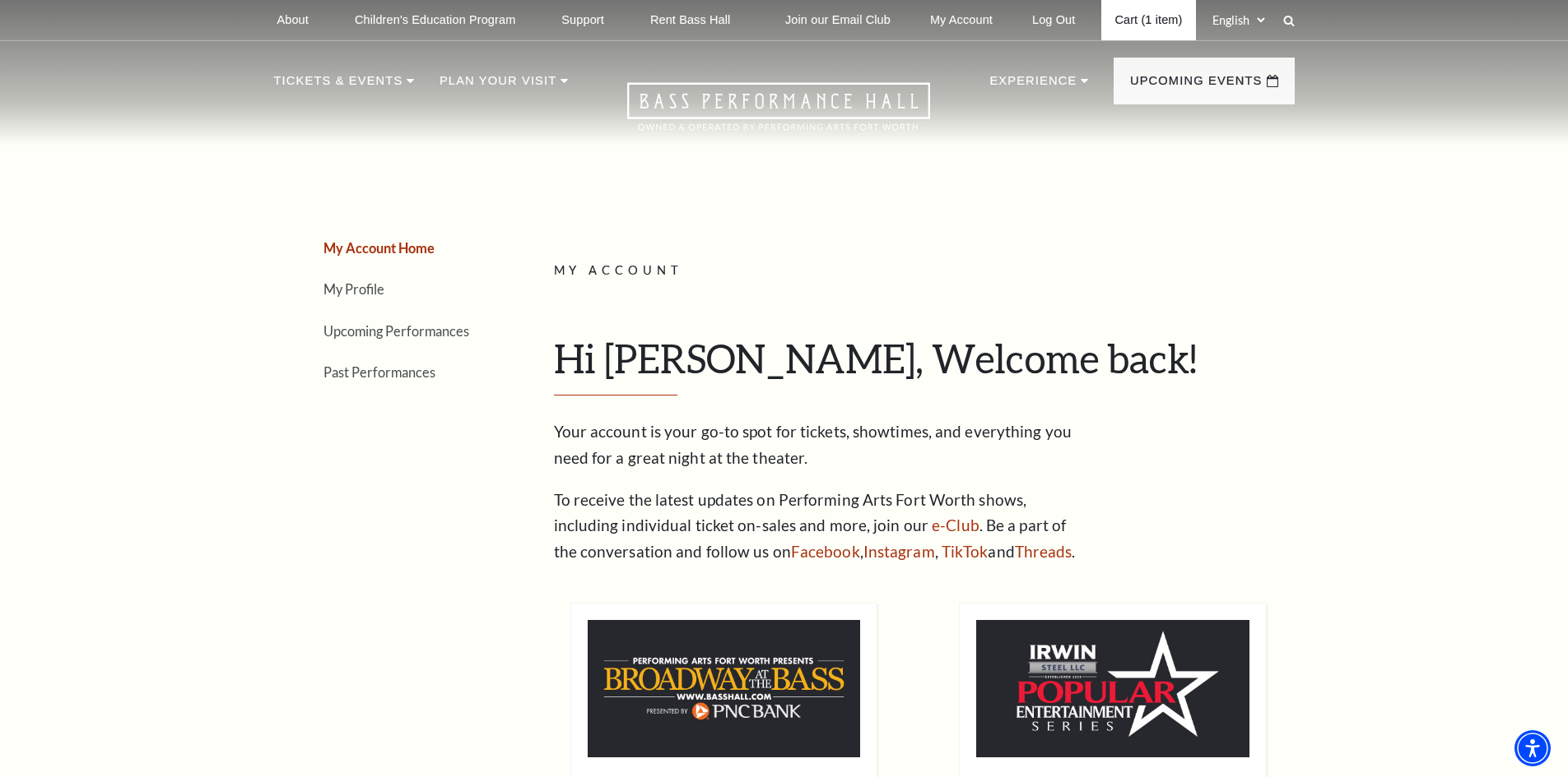
click at [1154, 11] on link "Cart (1 item)" at bounding box center [1148, 20] width 94 height 40
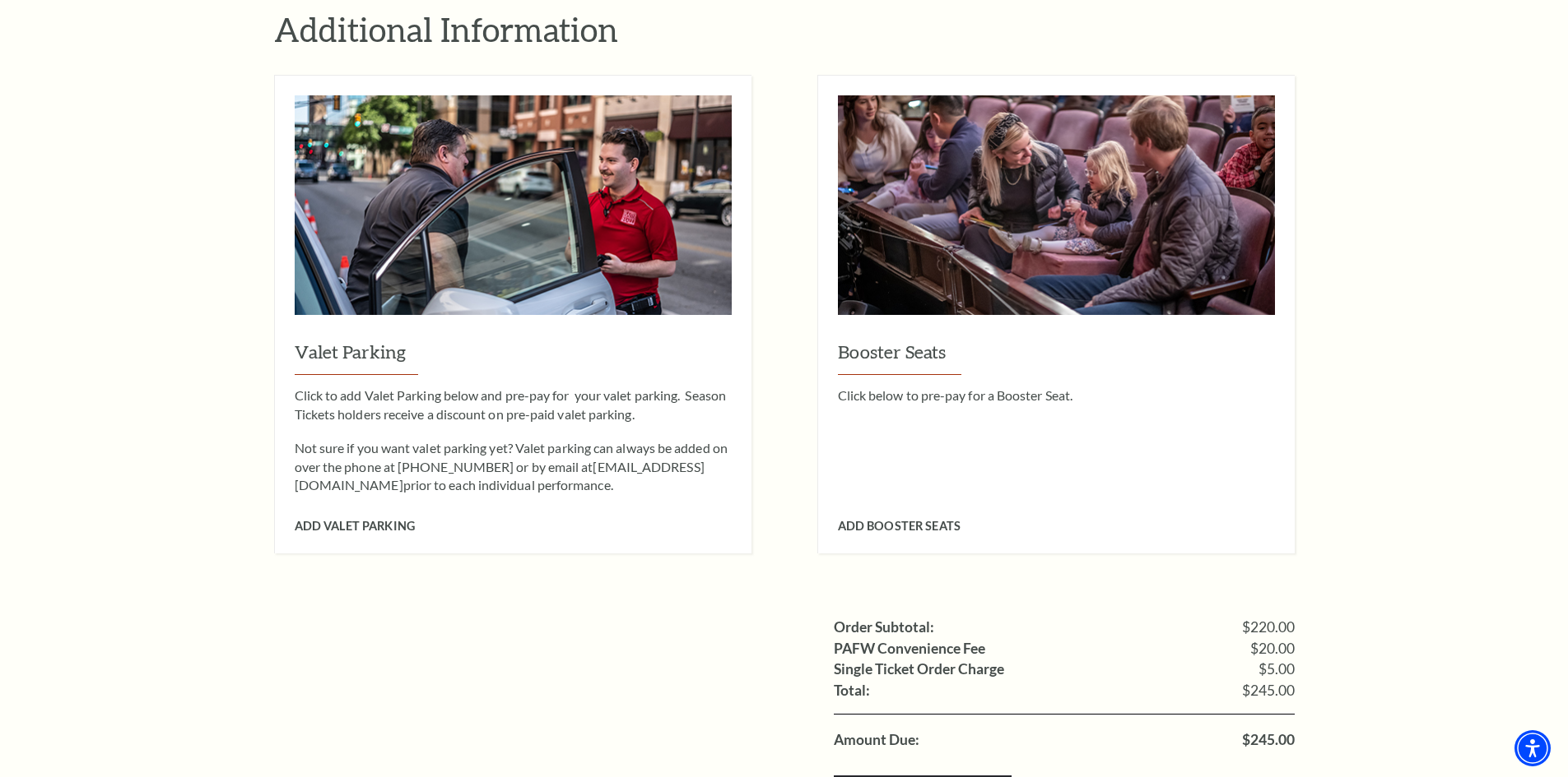
scroll to position [1399, 0]
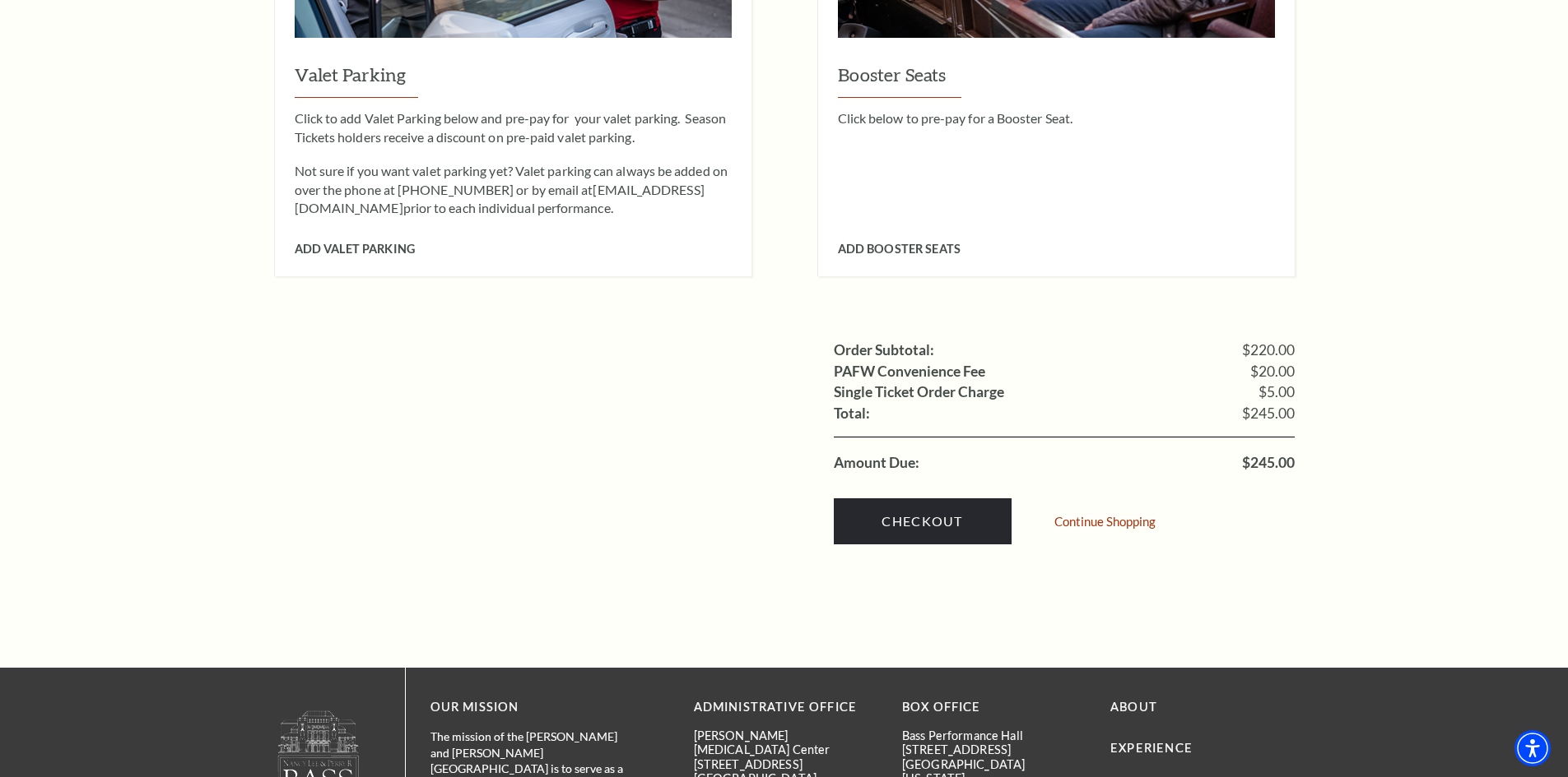
click at [1283, 456] on span "$245.00" at bounding box center [1269, 463] width 53 height 15
copy span "245.00"
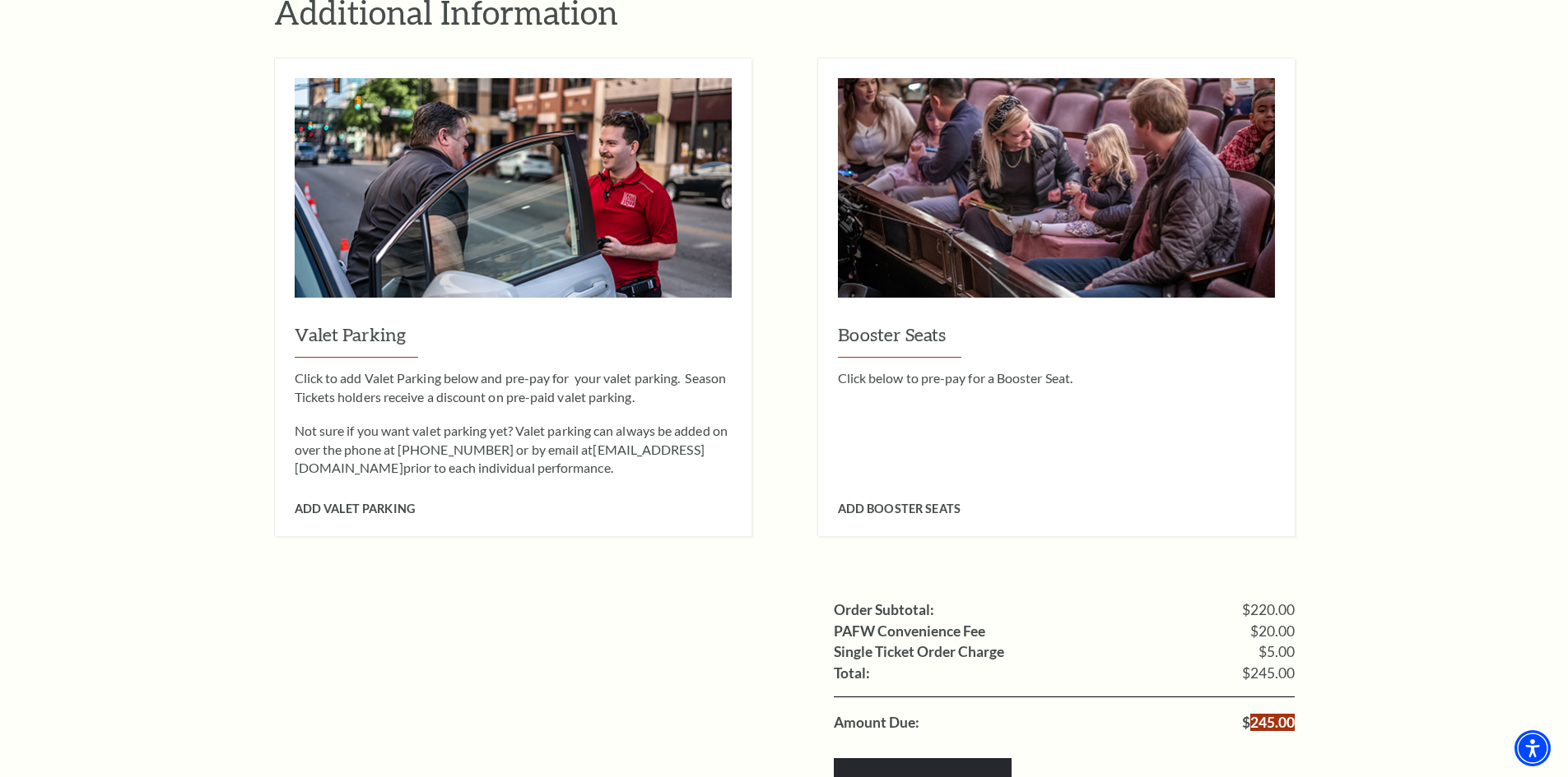
scroll to position [1316, 0]
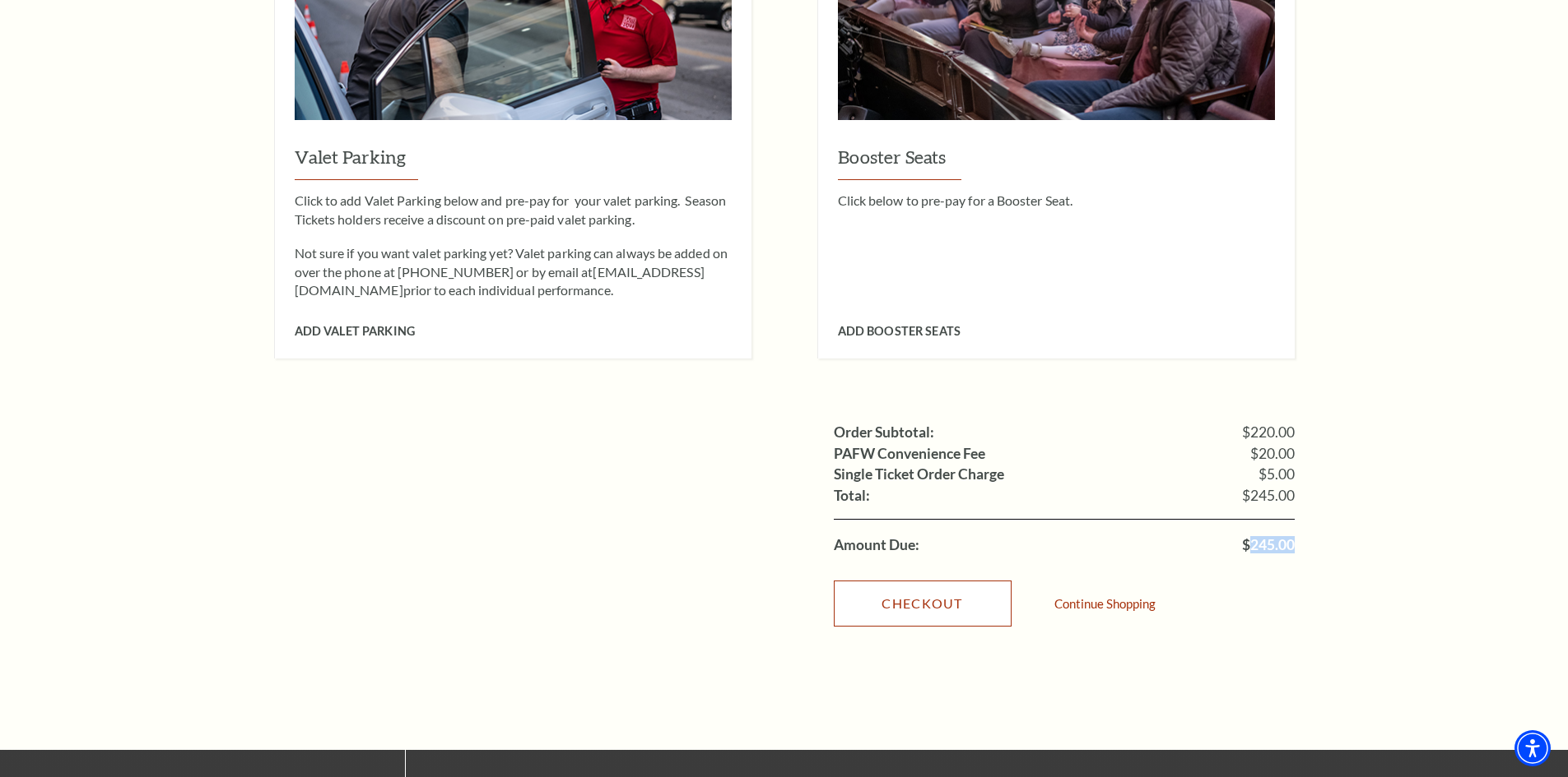
click at [844, 581] on link "Checkout" at bounding box center [922, 603] width 178 height 46
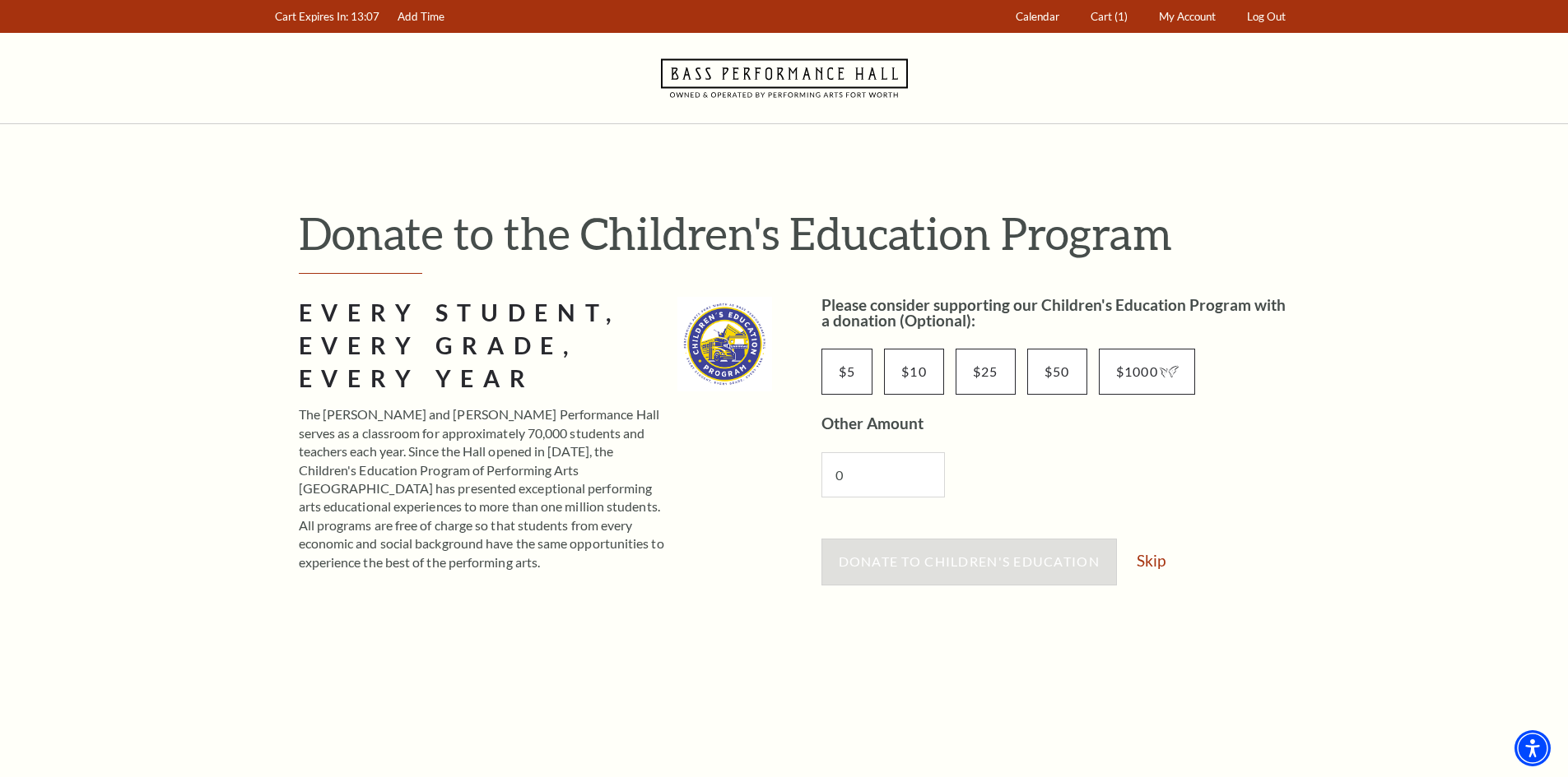
click at [1150, 551] on div "Donate to Children's Education Skip" at bounding box center [1057, 569] width 473 height 62
click at [1150, 552] on link "Skip" at bounding box center [1150, 560] width 29 height 16
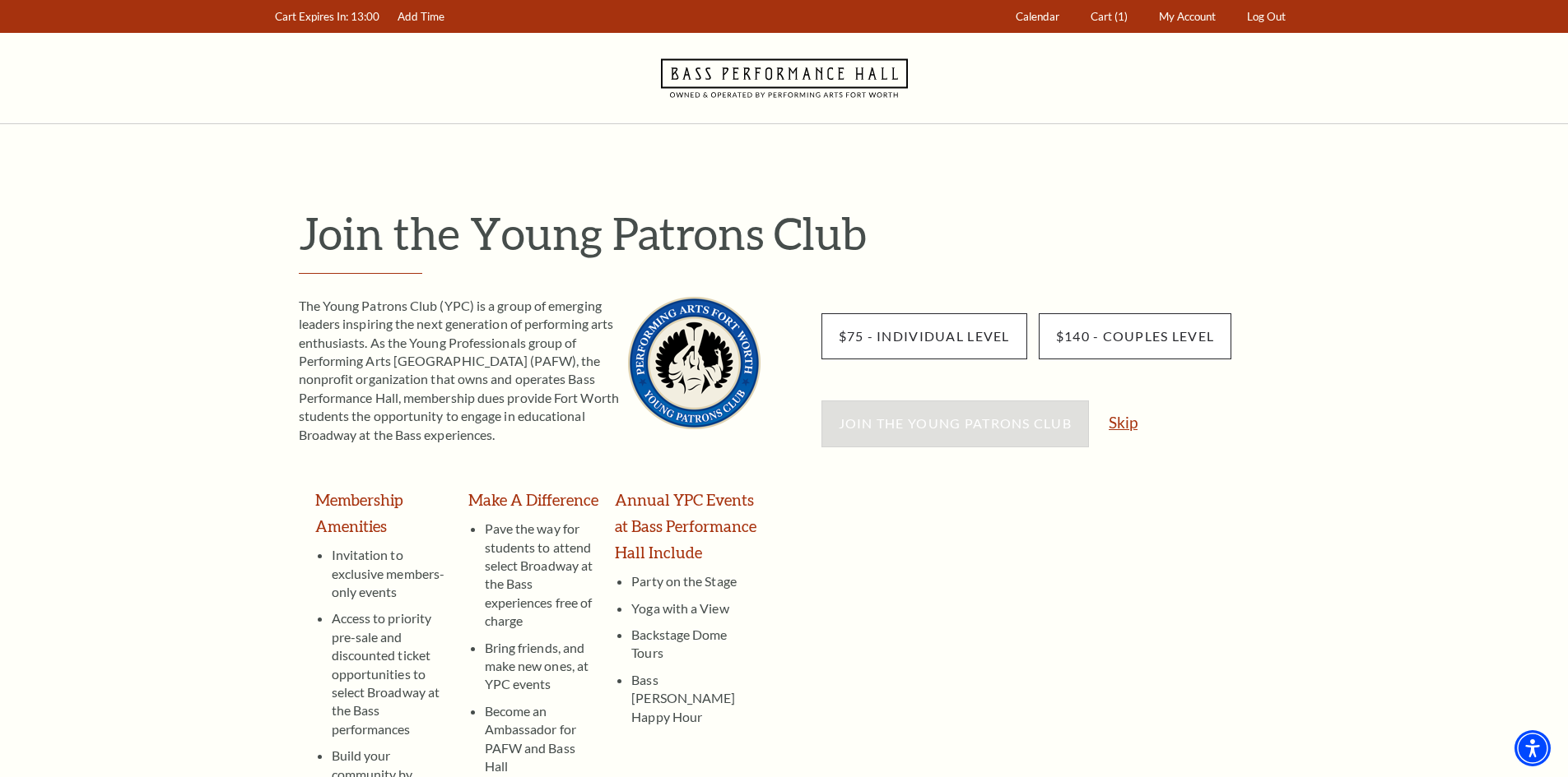
click at [1128, 425] on link "Skip" at bounding box center [1123, 423] width 29 height 16
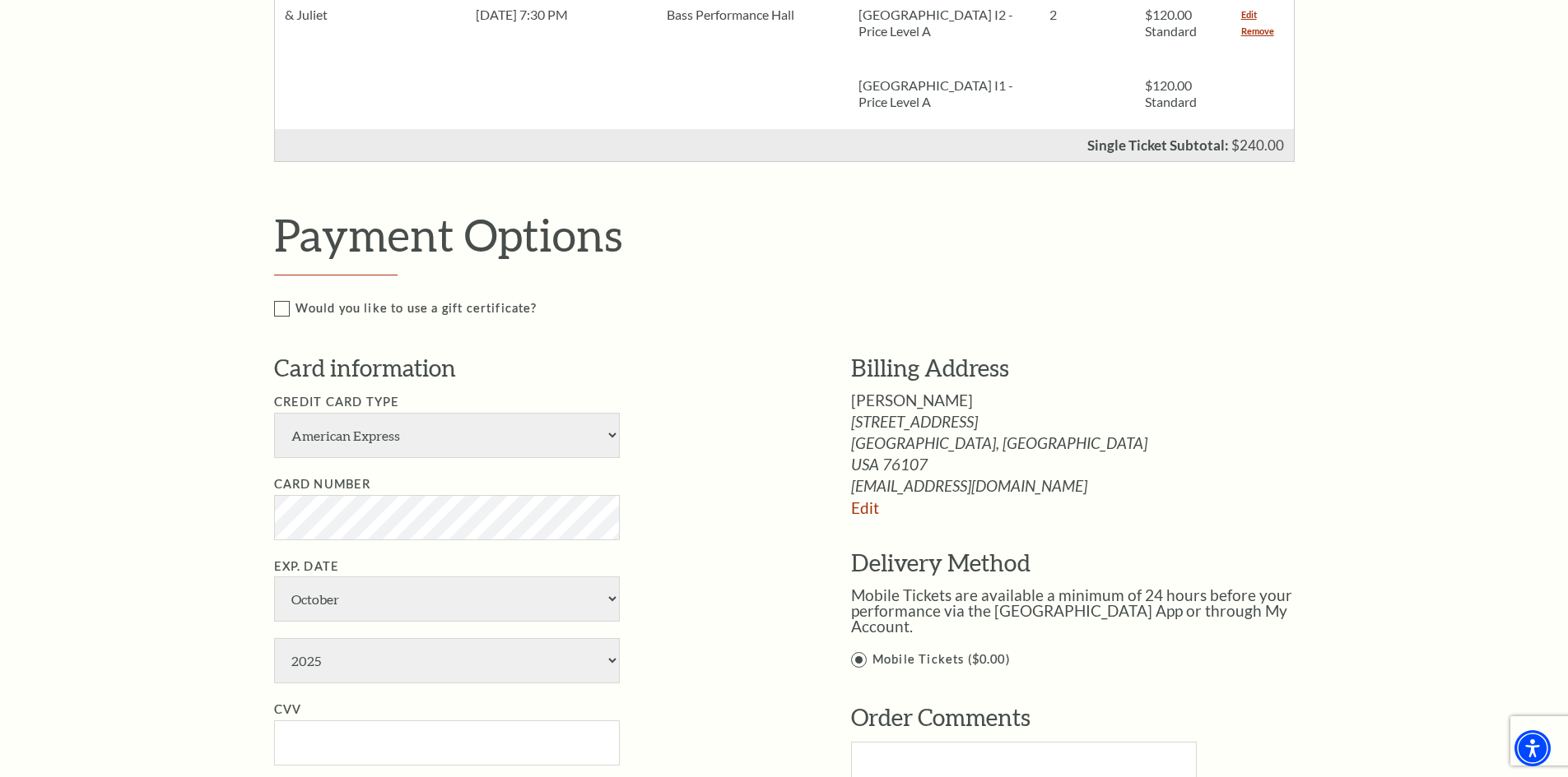
scroll to position [576, 0]
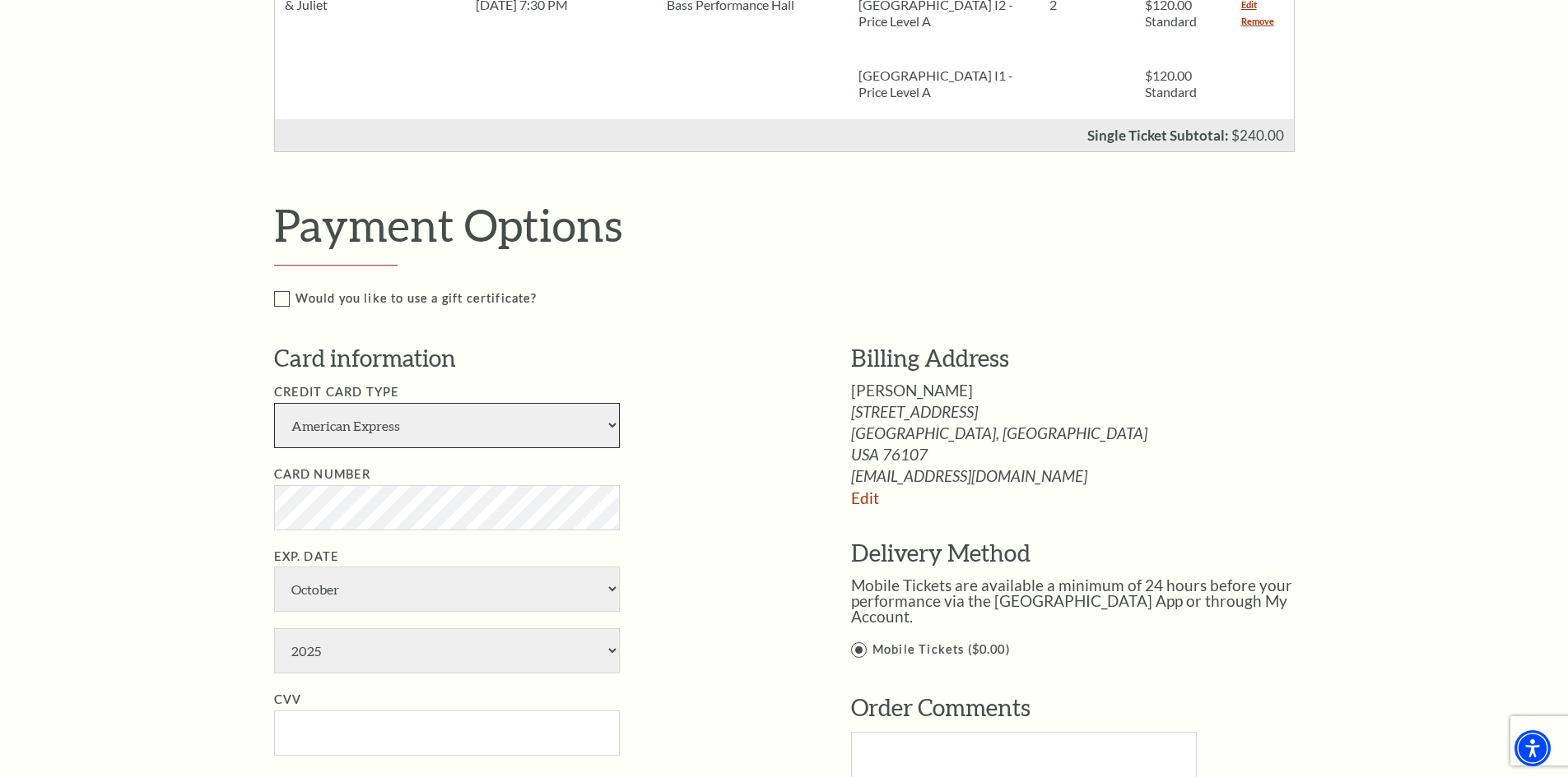
drag, startPoint x: 396, startPoint y: 433, endPoint x: 393, endPoint y: 442, distance: 9.5
click at [396, 433] on select "American Express Visa Master Card Discover" at bounding box center [447, 426] width 346 height 46
select select "24"
click at [274, 403] on select "American Express Visa Master Card Discover" at bounding box center [447, 426] width 346 height 46
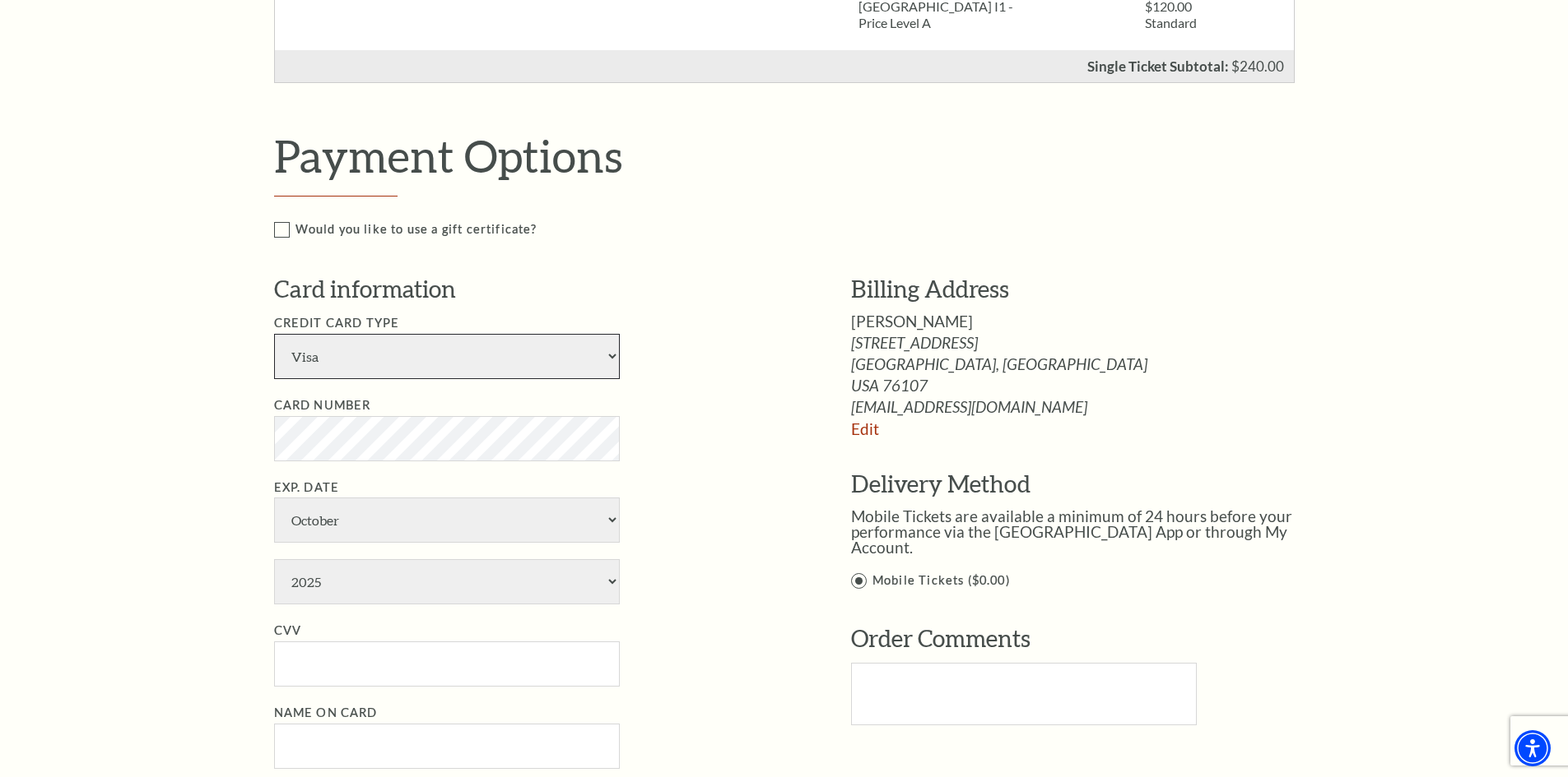
scroll to position [740, 0]
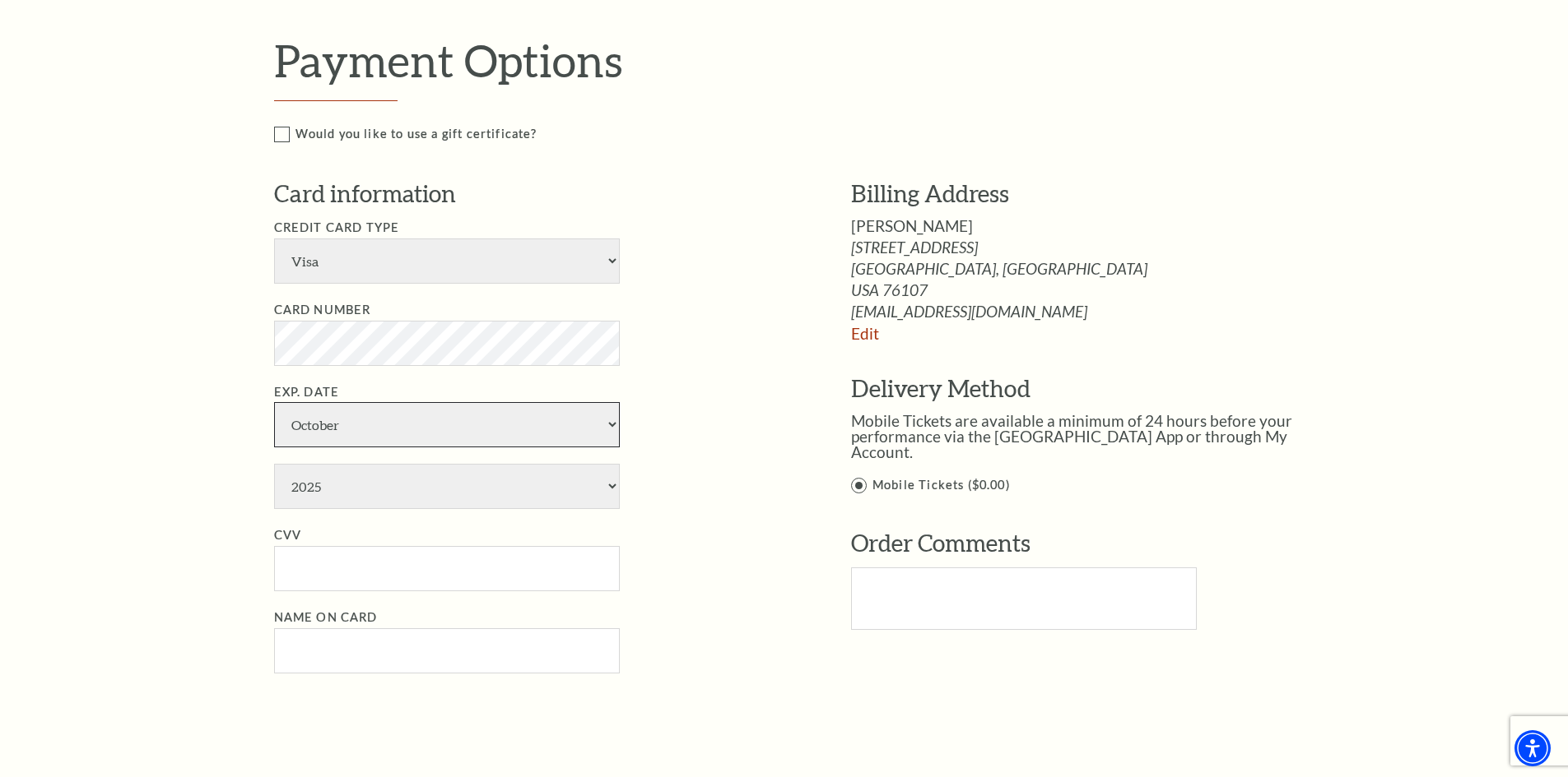
click at [325, 434] on select "January February March April May June July August September October November De…" at bounding box center [447, 425] width 346 height 46
select select "6"
click at [274, 403] on select "January February March April May June July August September October November De…" at bounding box center [447, 425] width 346 height 46
click at [317, 488] on select "2025 2026 2027 2028 2029 2030 2031 2032 2033 2034" at bounding box center [447, 487] width 346 height 46
select select "2032"
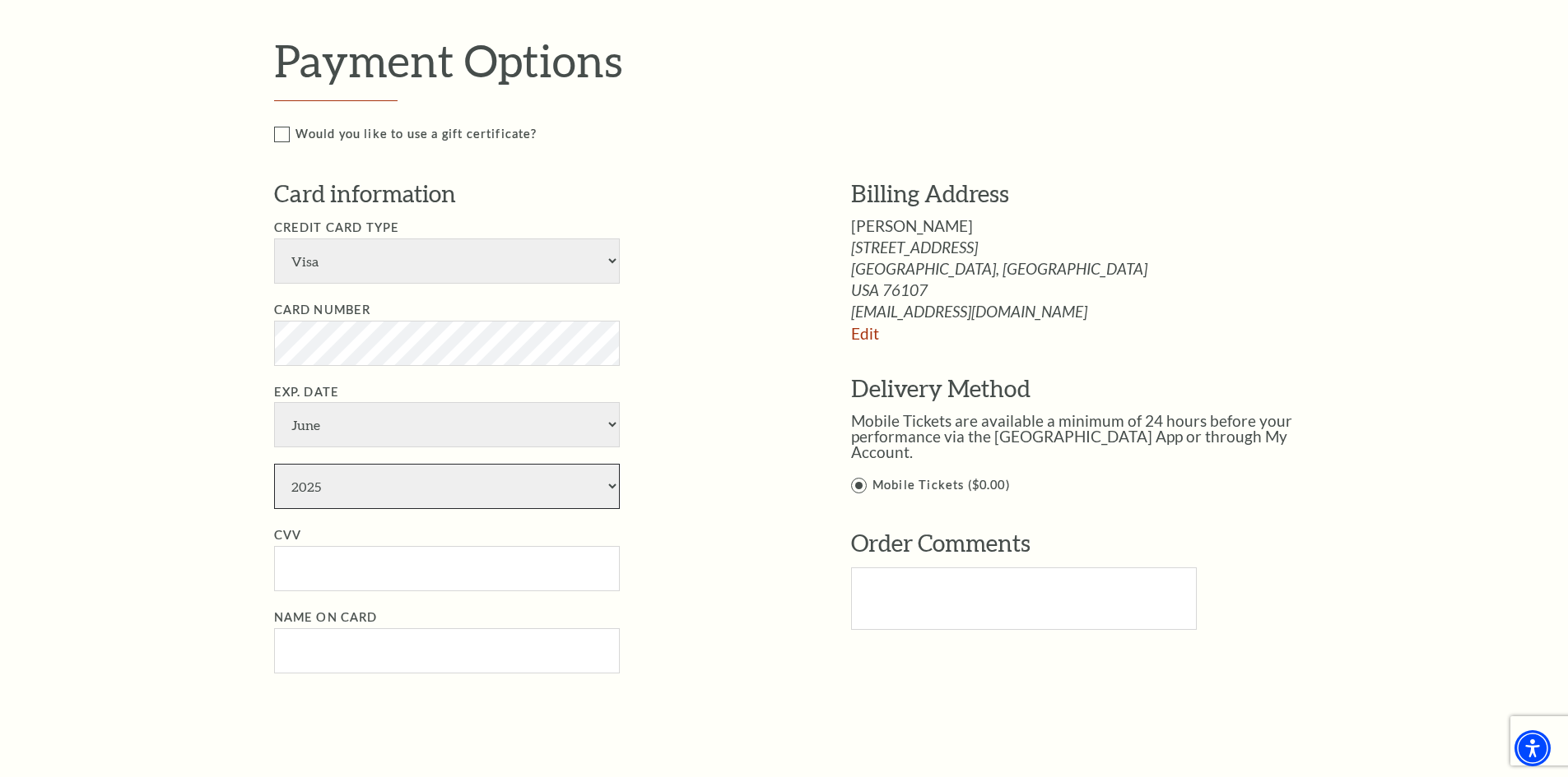
click at [274, 464] on select "2025 2026 2027 2028 2029 2030 2031 2032 2033 2034" at bounding box center [447, 487] width 346 height 46
click at [344, 572] on input "CVV" at bounding box center [447, 569] width 346 height 46
type input "127"
click at [300, 645] on input "Name on Card" at bounding box center [447, 652] width 346 height 46
paste input "Thomas Reed"
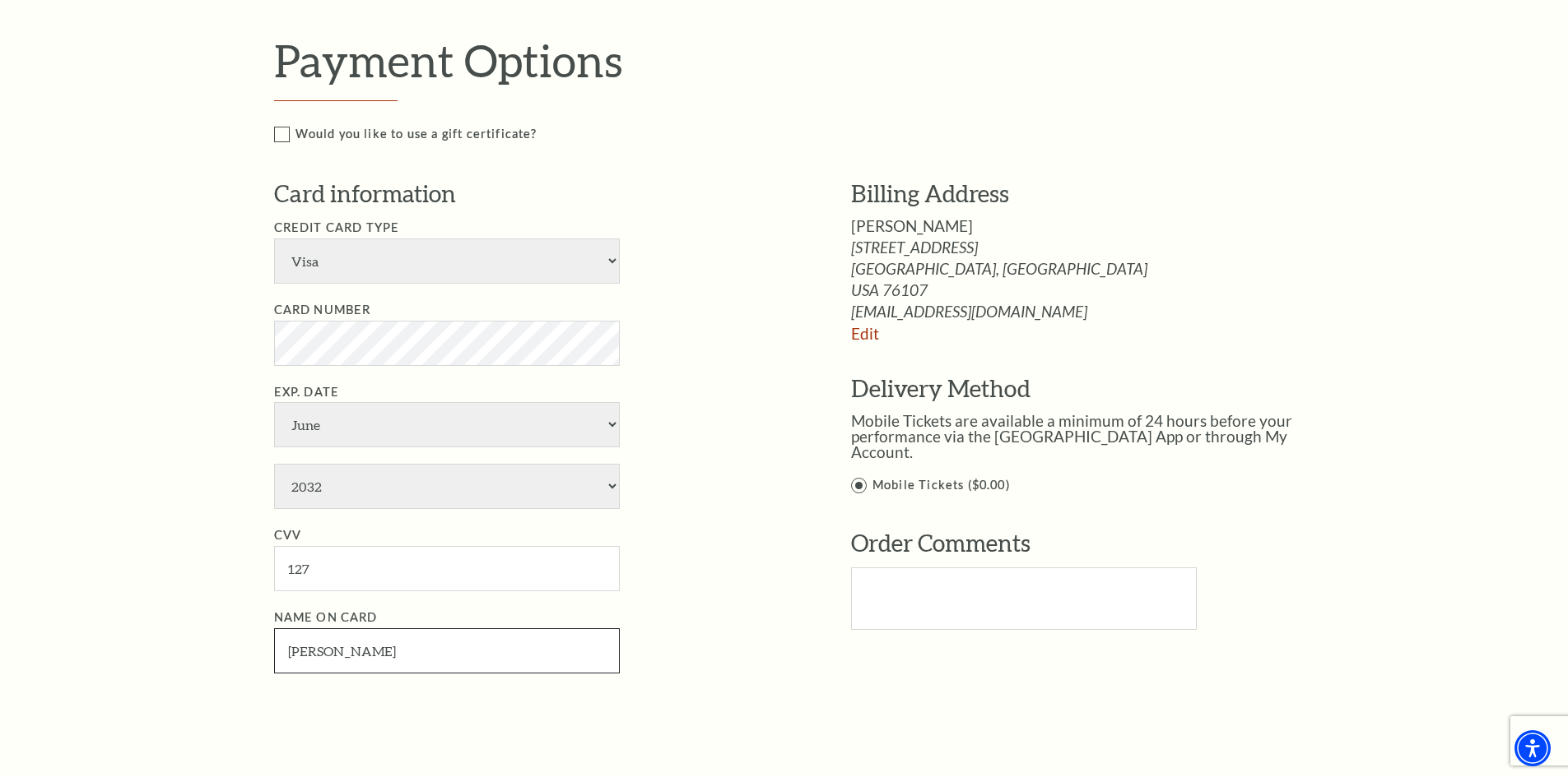
type input "Thomas Reed"
click at [219, 618] on div "Notice × Tickets cannot be removed during a Ticket Exchange. Choose Start Over …" at bounding box center [784, 317] width 1568 height 1867
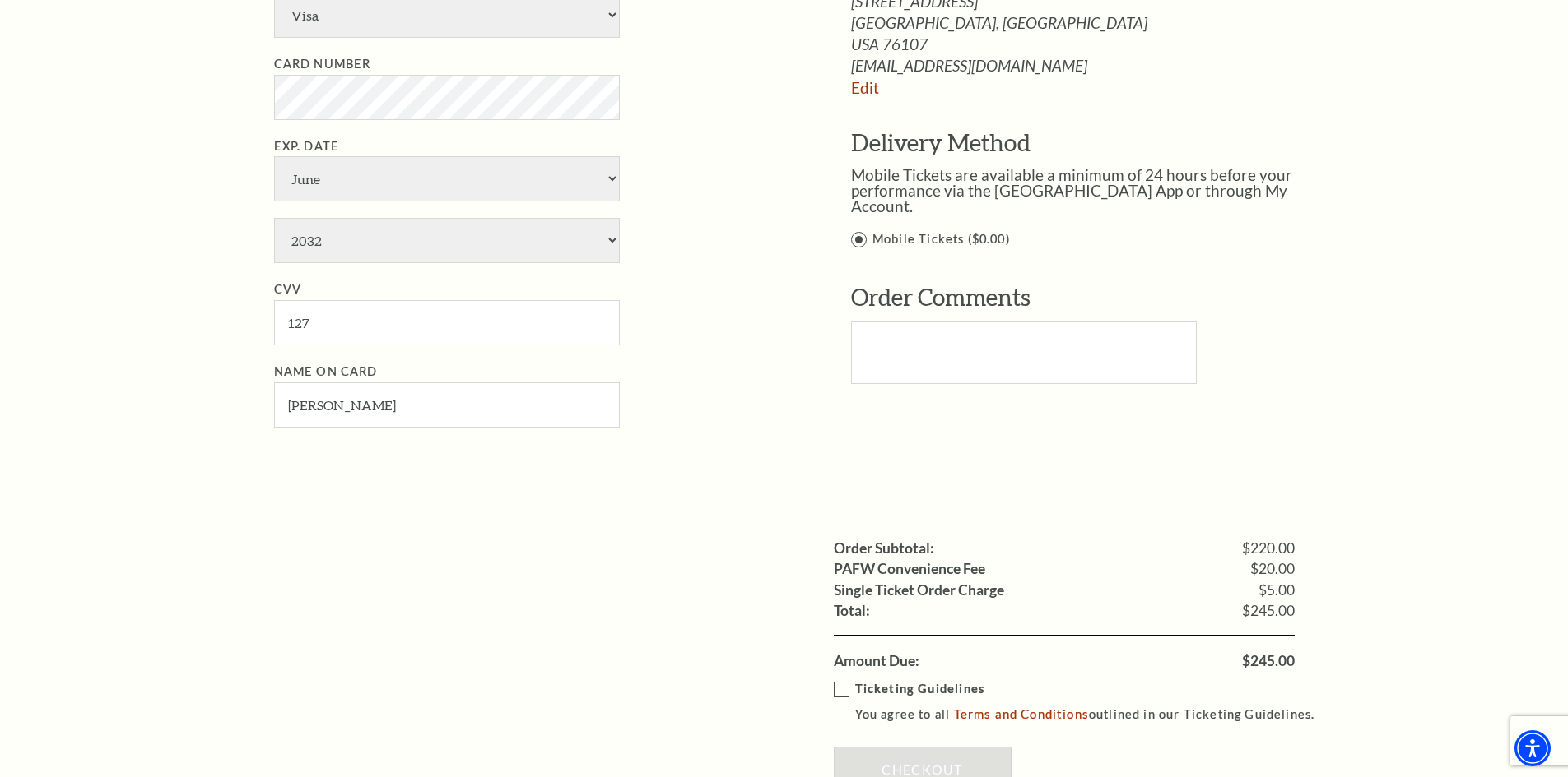
scroll to position [987, 0]
click at [838, 688] on label "Ticketing Guidelines You agree to all Terms and Conditions outlined in our Tick…" at bounding box center [1082, 702] width 497 height 46
click at [0, 0] on input "Ticketing Guidelines You agree to all Terms and Conditions outlined in our Tick…" at bounding box center [0, 0] width 0 height 0
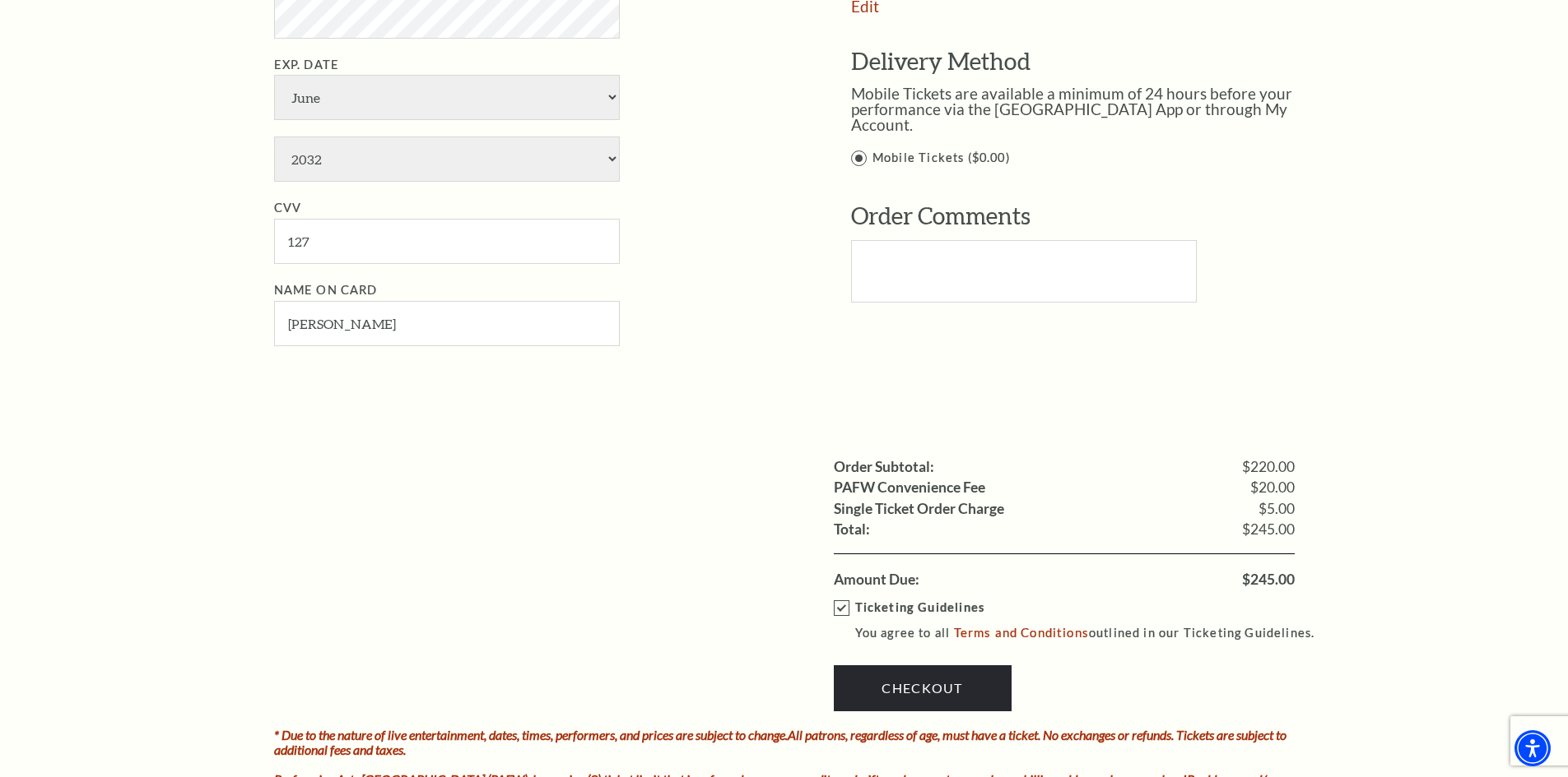
scroll to position [1069, 0]
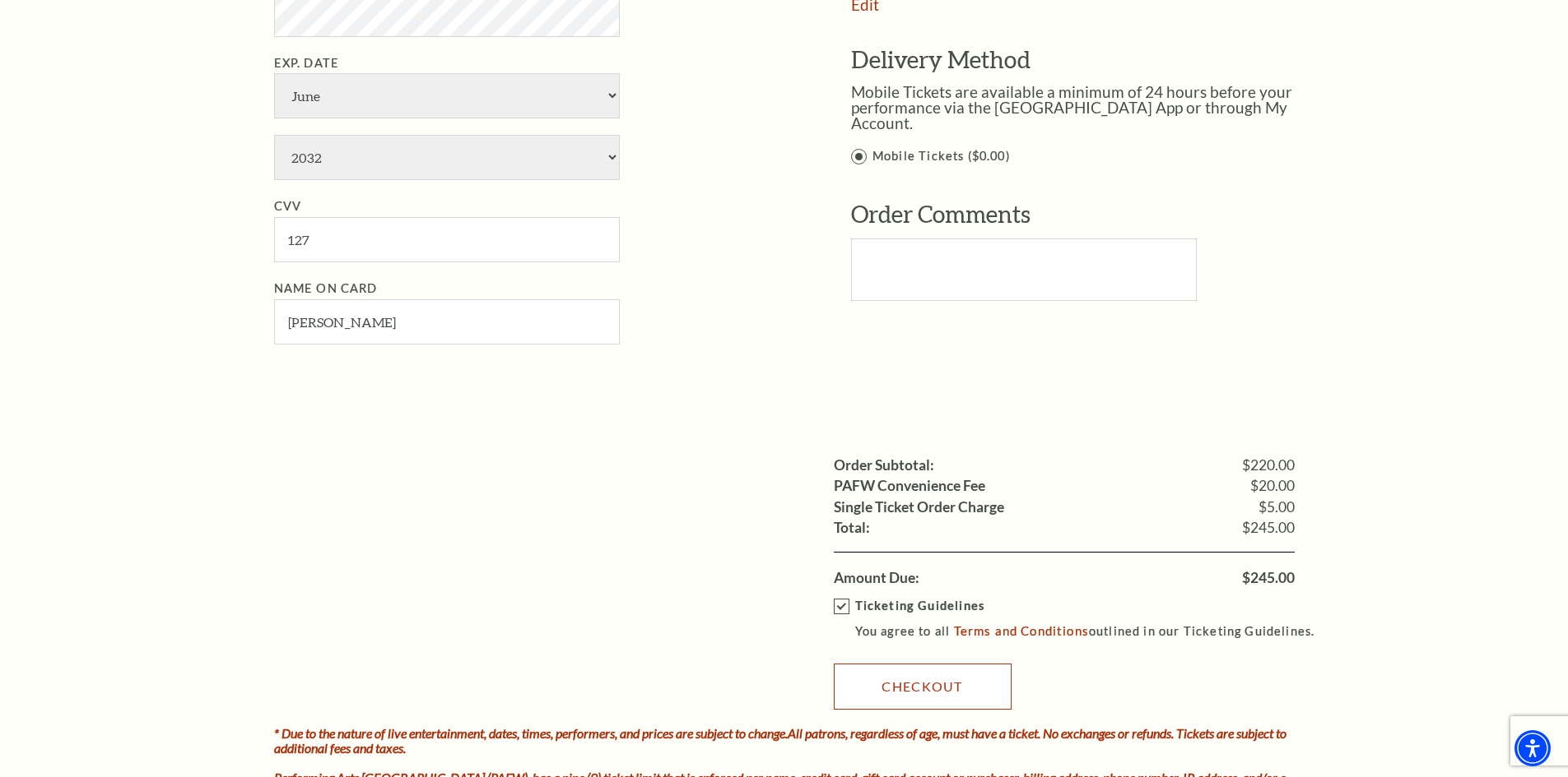
click at [878, 676] on link "Checkout" at bounding box center [922, 687] width 178 height 46
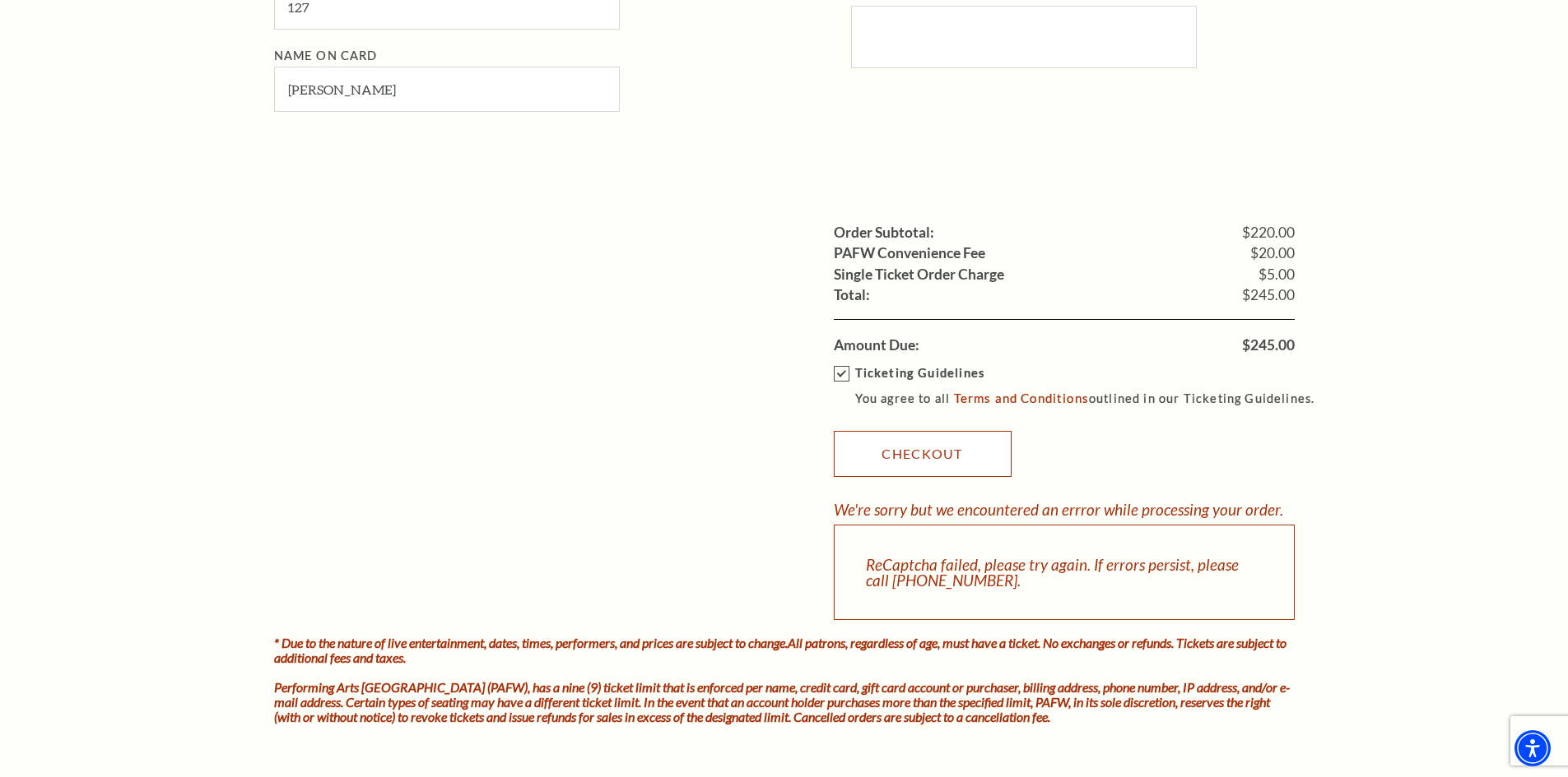
scroll to position [1316, 0]
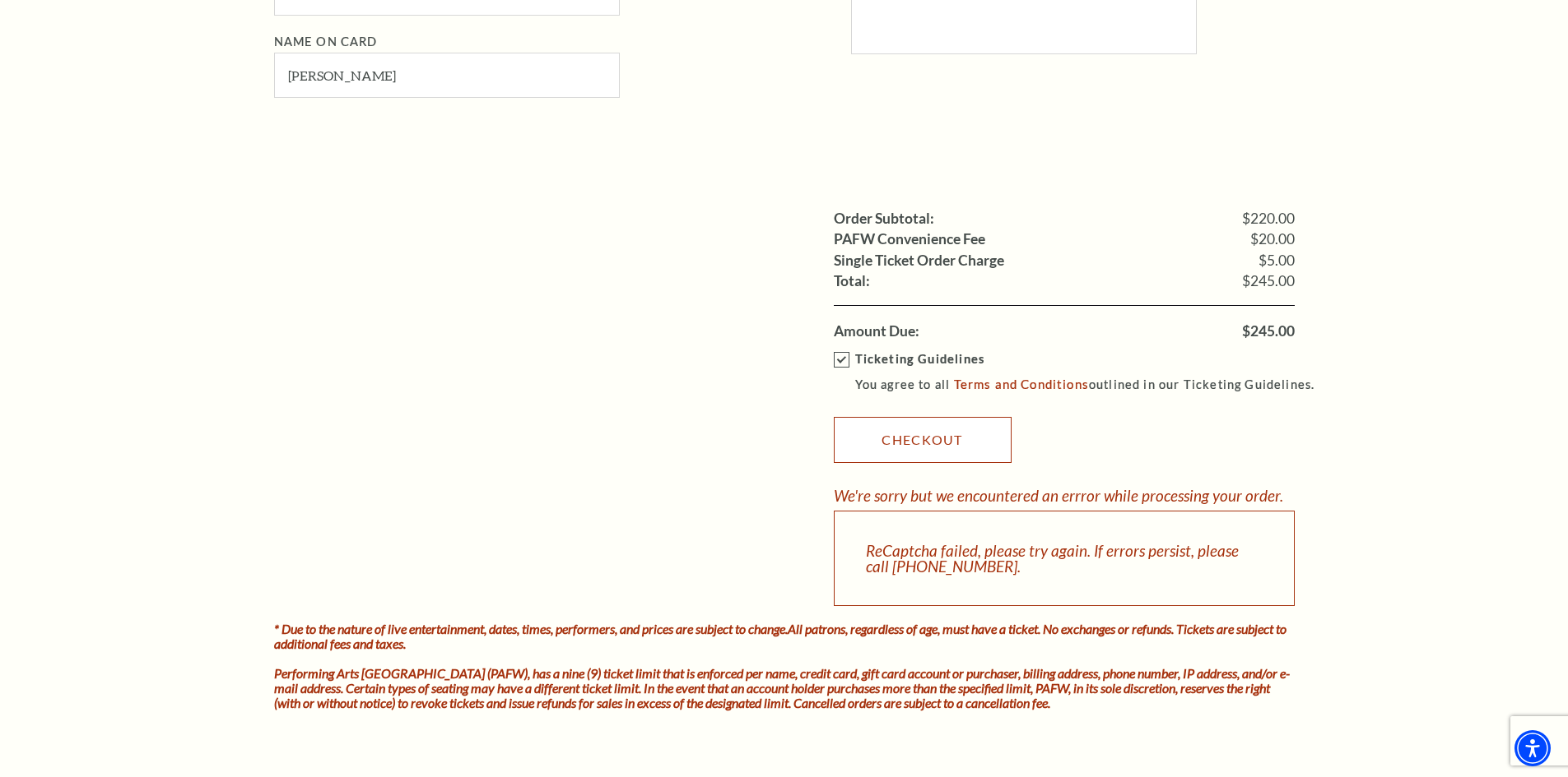
click at [864, 446] on link "Checkout" at bounding box center [922, 440] width 178 height 46
